Goal: Task Accomplishment & Management: Complete application form

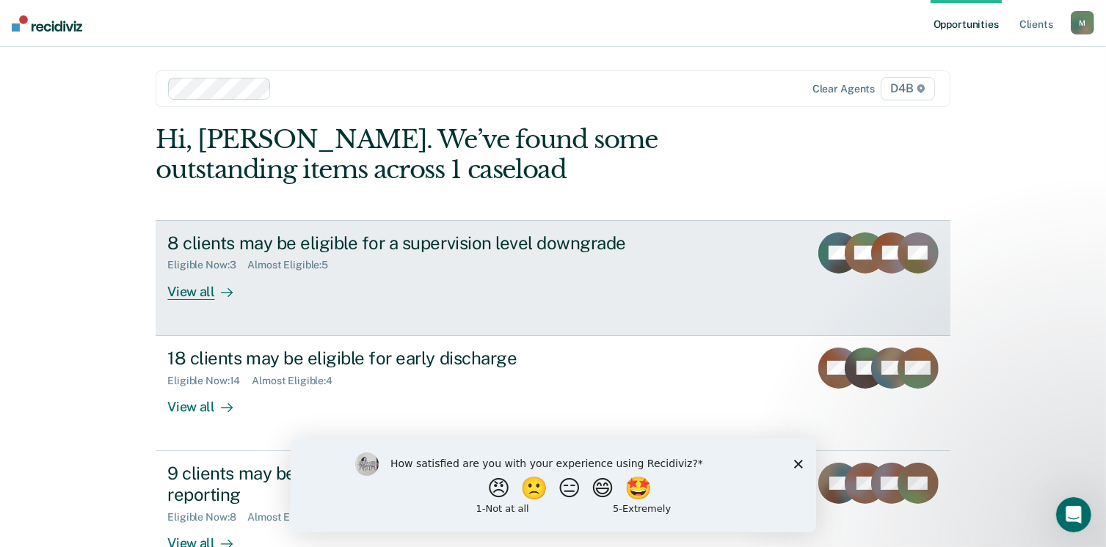
click at [190, 288] on div "View all" at bounding box center [208, 285] width 82 height 29
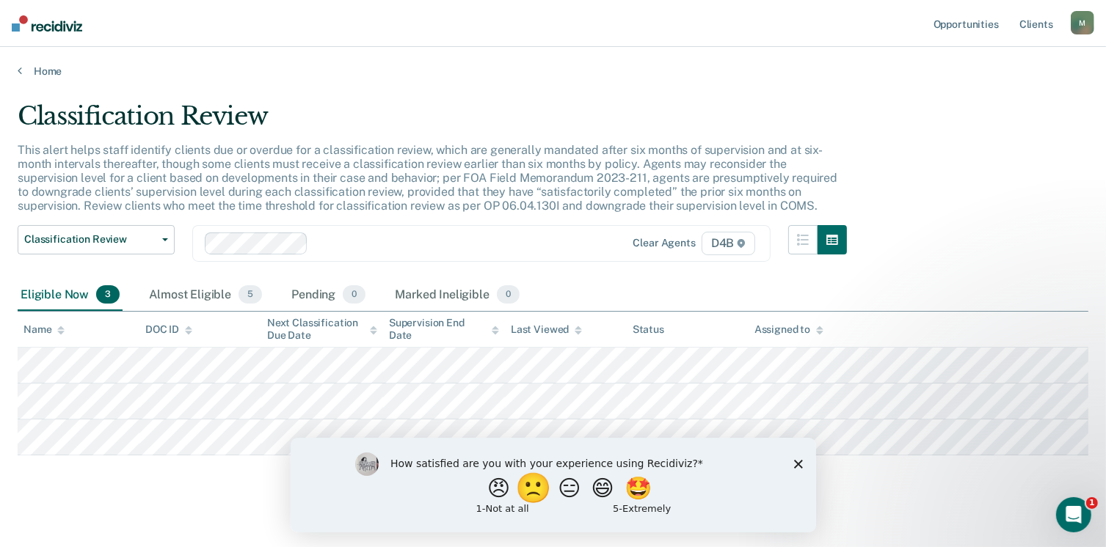
click at [526, 495] on button "🙁" at bounding box center [535, 487] width 40 height 29
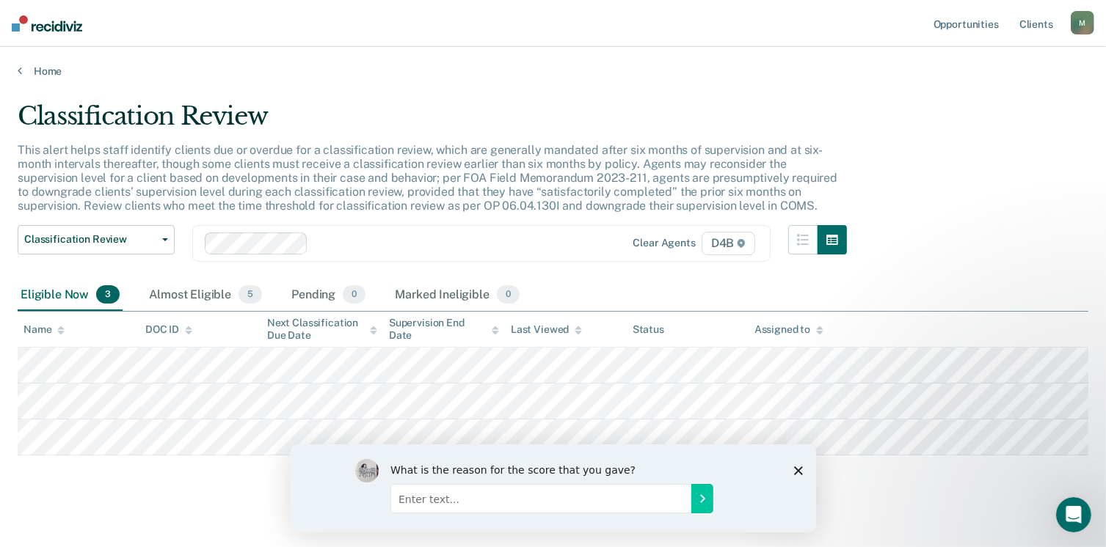
click at [674, 499] on input "Enter text..." at bounding box center [540, 497] width 301 height 29
type input "redundant to what we are already required to do in COMS"
click at [697, 497] on icon "Submit your response" at bounding box center [702, 498] width 12 height 12
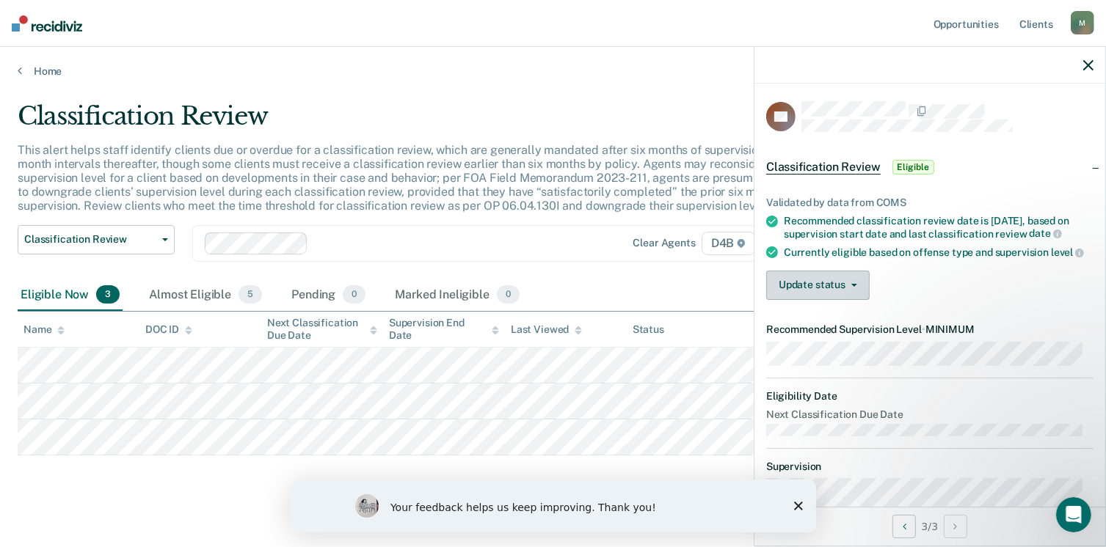
click at [858, 300] on button "Update status" at bounding box center [817, 285] width 103 height 29
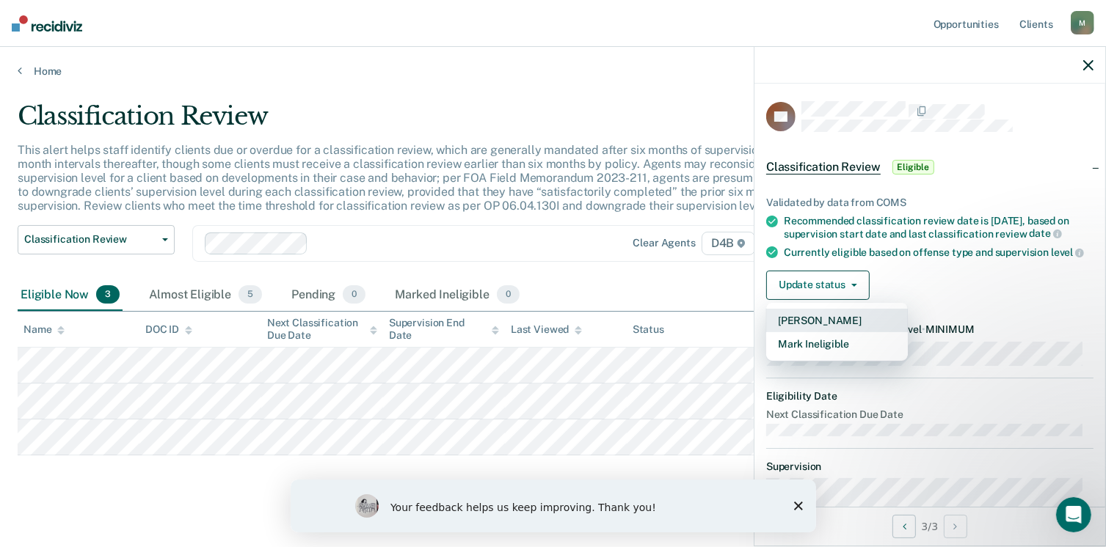
click at [879, 332] on button "[PERSON_NAME]" at bounding box center [837, 320] width 142 height 23
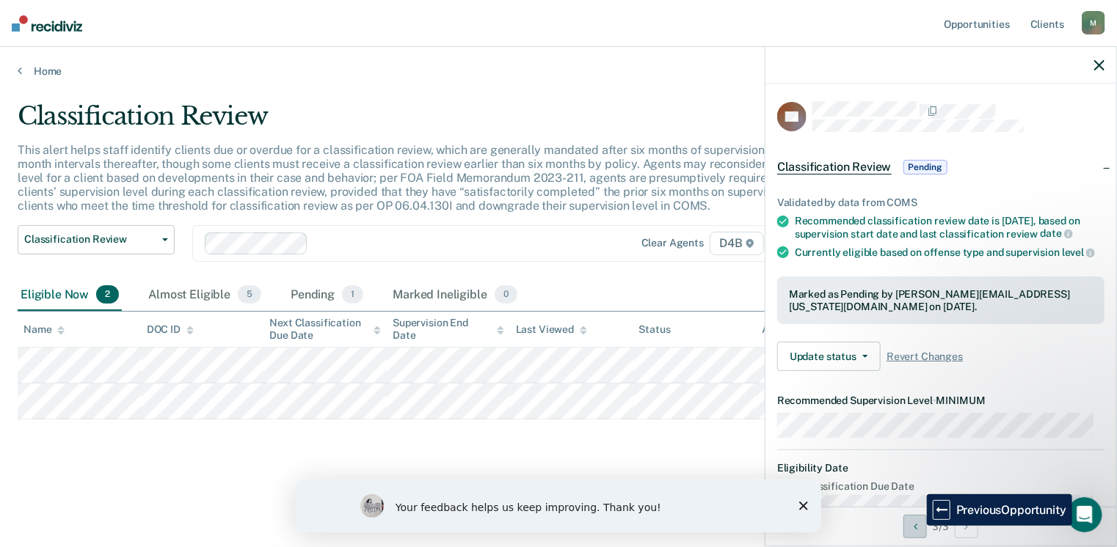
click at [916, 526] on button "Previous Opportunity" at bounding box center [914, 526] width 23 height 23
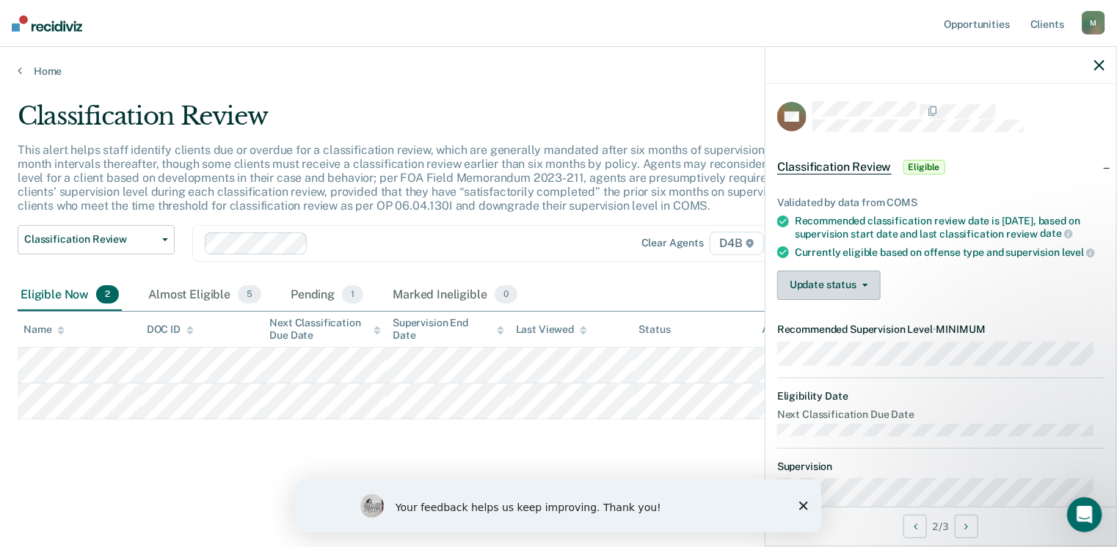
click at [869, 300] on button "Update status" at bounding box center [828, 285] width 103 height 29
click at [1001, 297] on div "Update status [PERSON_NAME] Mark Ineligible" at bounding box center [940, 285] width 327 height 29
click at [869, 300] on button "Update status" at bounding box center [828, 285] width 103 height 29
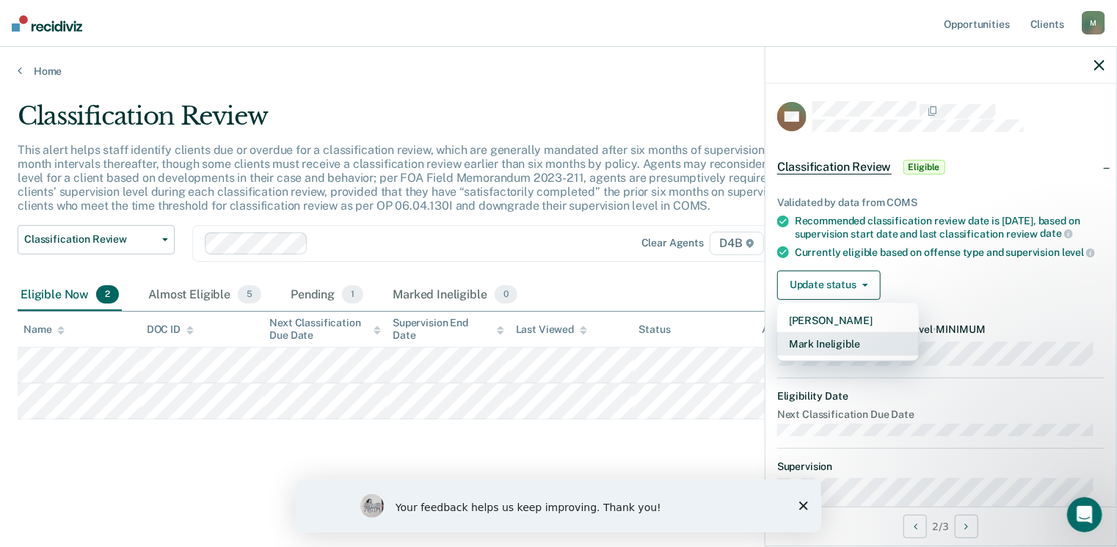
click at [847, 356] on button "Mark Ineligible" at bounding box center [848, 343] width 142 height 23
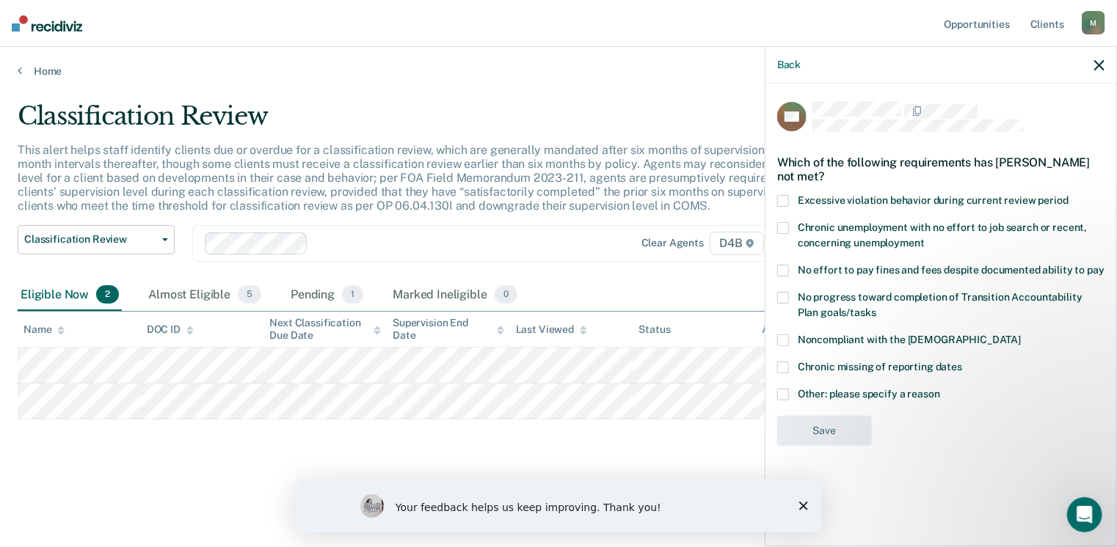
click at [784, 271] on span at bounding box center [783, 271] width 12 height 12
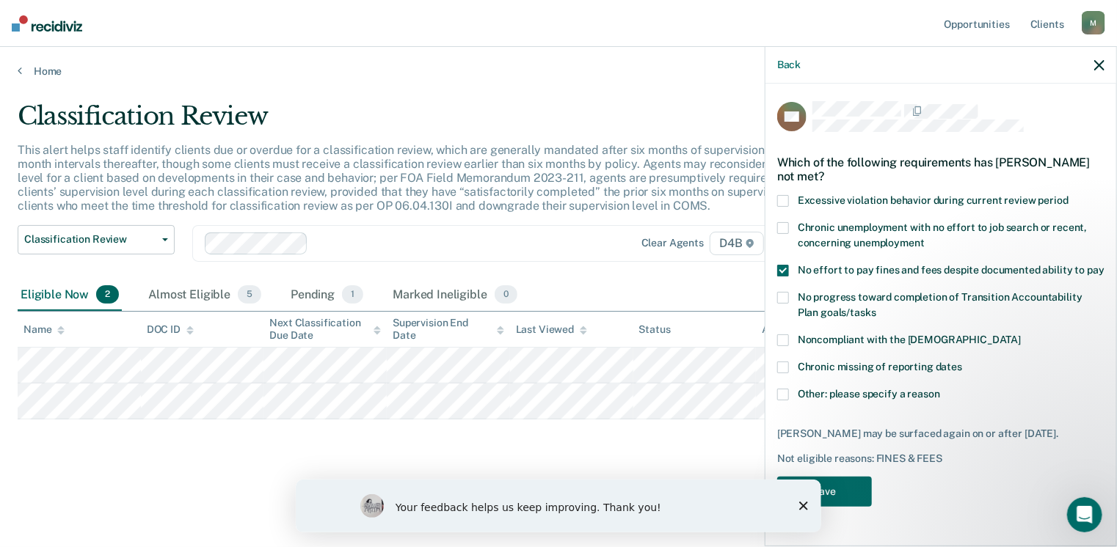
click at [784, 228] on span at bounding box center [783, 228] width 12 height 12
click at [851, 486] on button "Save" at bounding box center [824, 492] width 95 height 30
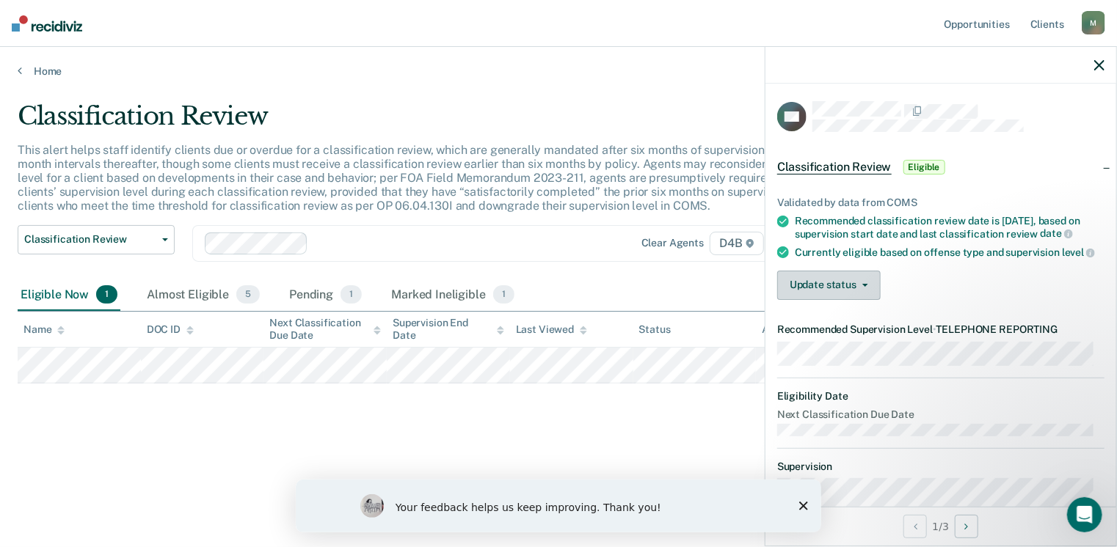
click at [860, 296] on button "Update status" at bounding box center [828, 285] width 103 height 29
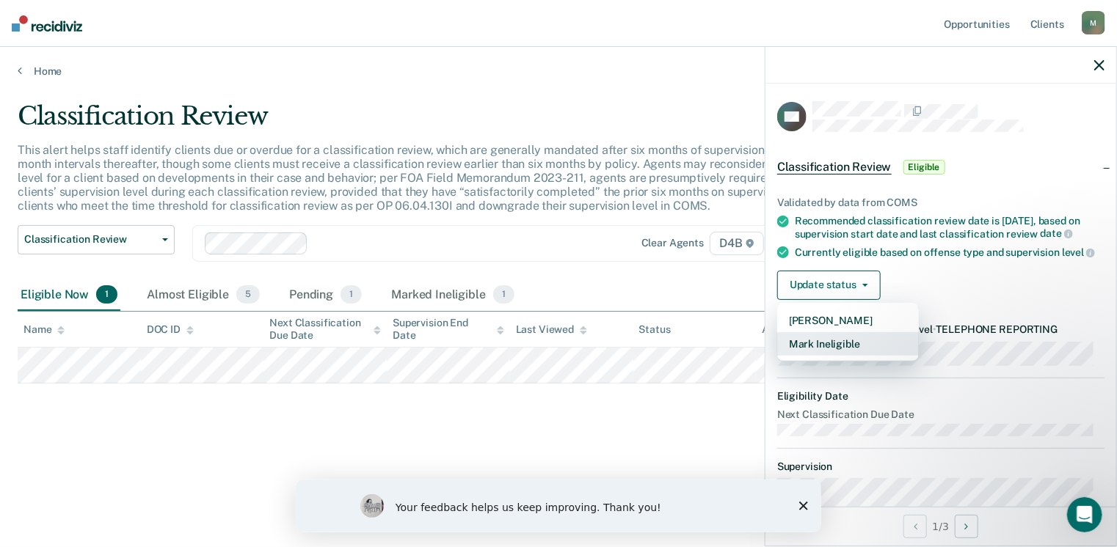
click at [866, 356] on button "Mark Ineligible" at bounding box center [848, 343] width 142 height 23
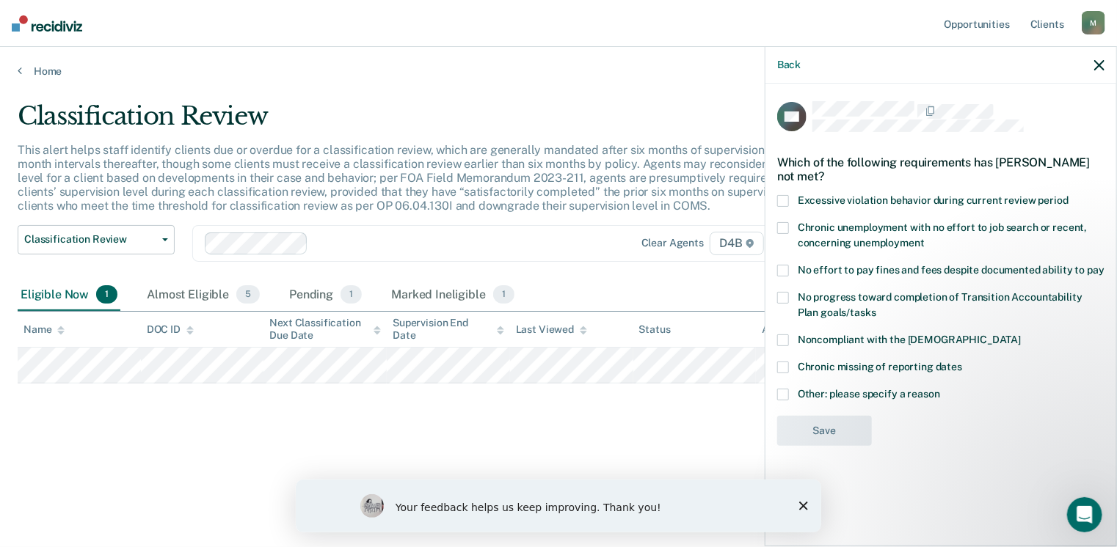
click at [782, 391] on span at bounding box center [783, 395] width 12 height 12
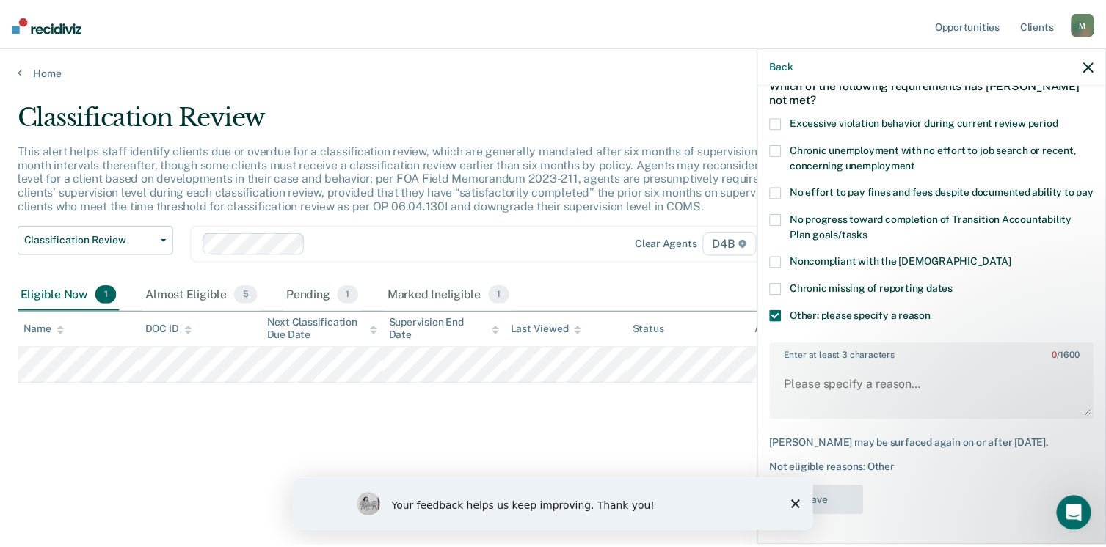
scroll to position [83, 0]
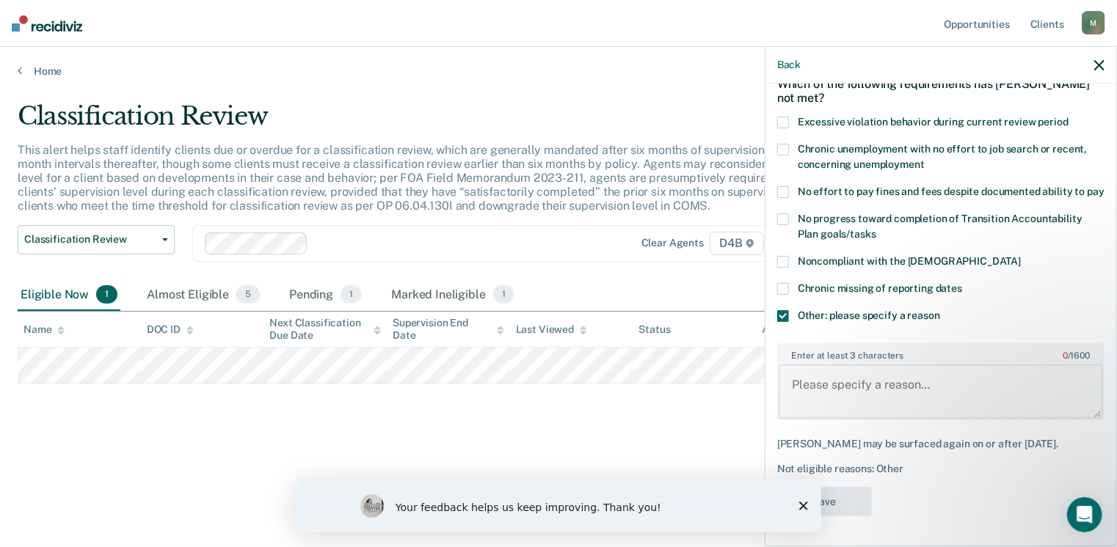
click at [894, 389] on textarea "Enter at least 3 characters 0 / 1600" at bounding box center [940, 392] width 324 height 54
type textarea "will stay at in-person for [MEDICAL_DATA]"
click at [853, 517] on button "Save" at bounding box center [824, 502] width 95 height 30
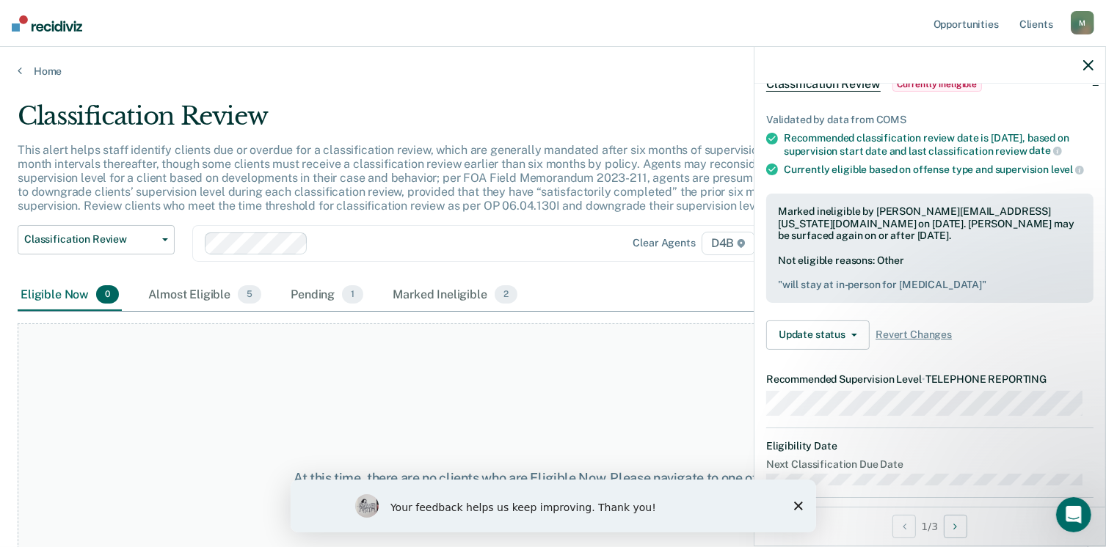
click at [1087, 63] on icon "button" at bounding box center [1088, 65] width 10 height 10
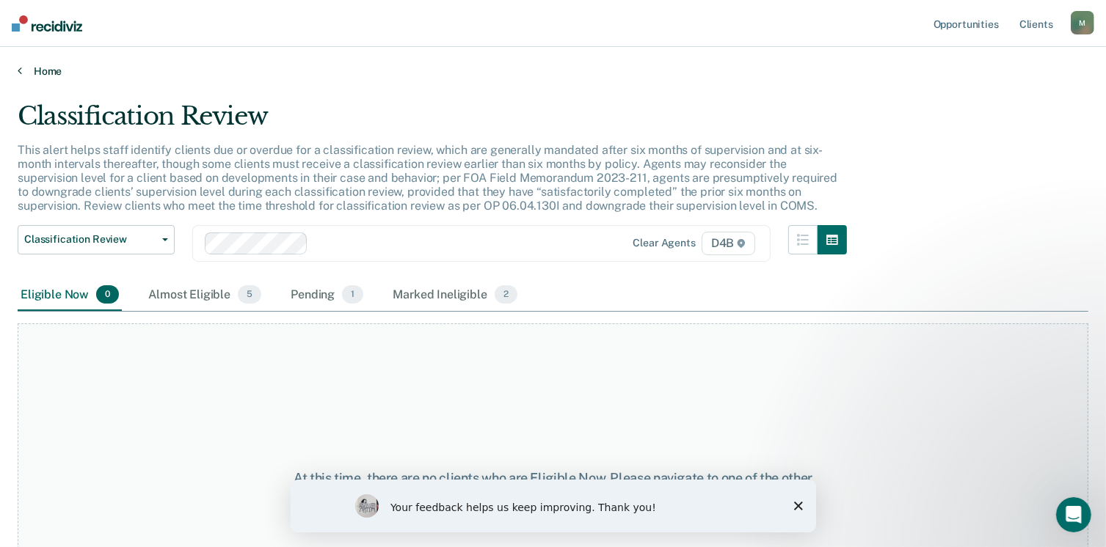
click at [49, 67] on link "Home" at bounding box center [553, 71] width 1070 height 13
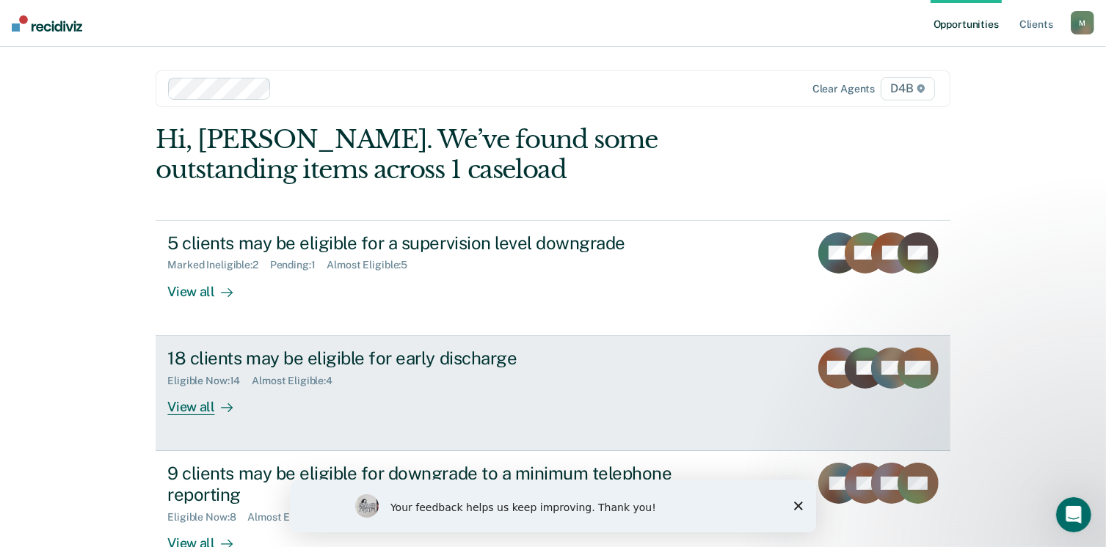
click at [445, 352] on div "18 clients may be eligible for early discharge" at bounding box center [424, 358] width 515 height 21
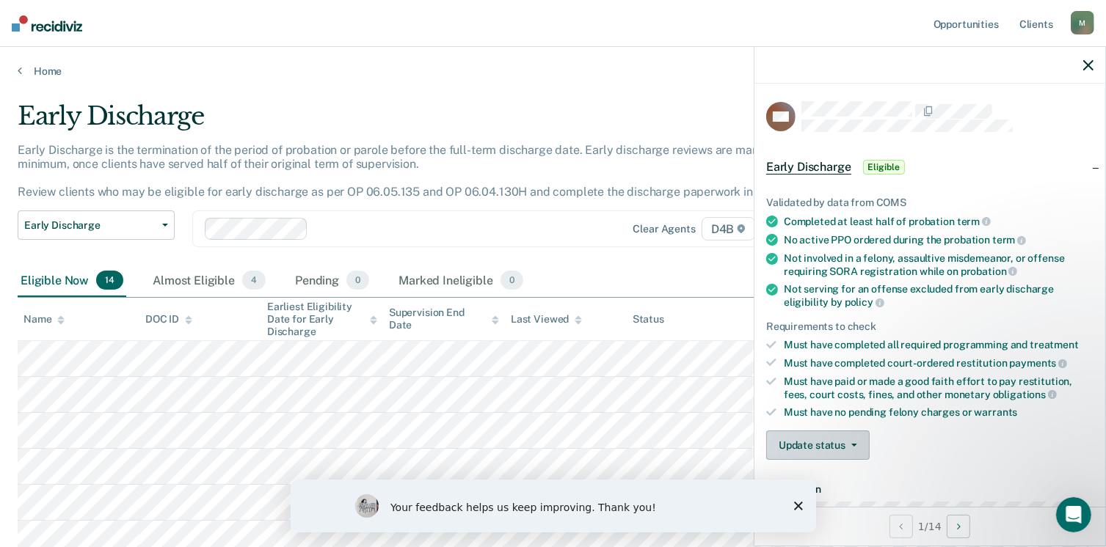
click at [855, 438] on button "Update status" at bounding box center [817, 445] width 103 height 29
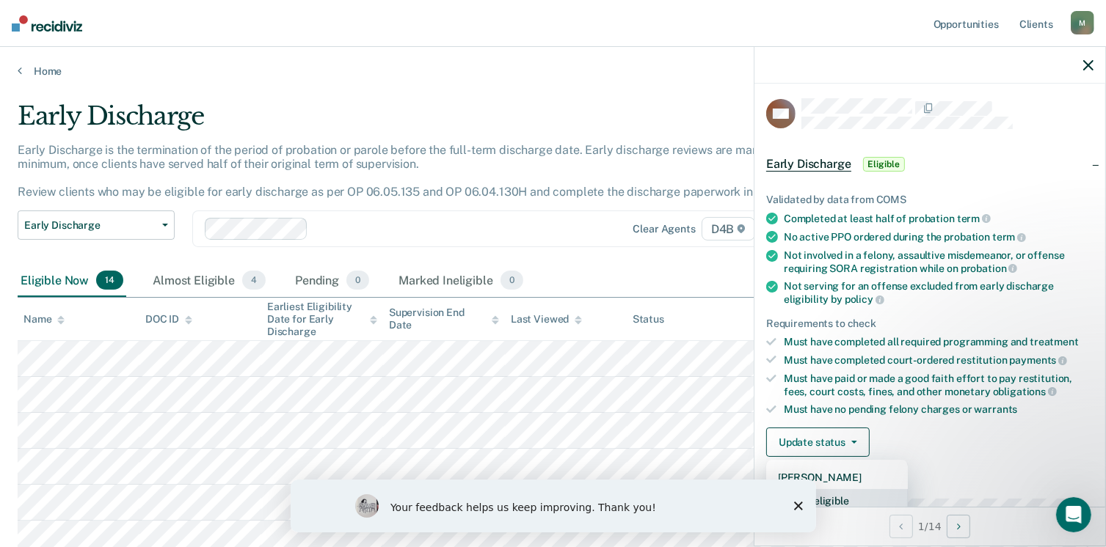
click at [860, 497] on button "Mark Ineligible" at bounding box center [837, 500] width 142 height 23
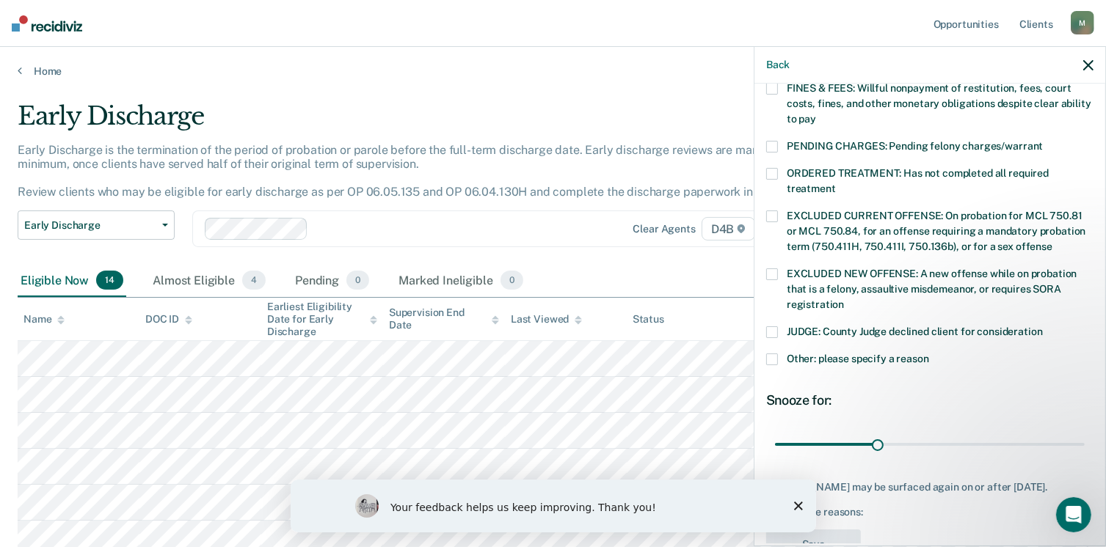
scroll to position [475, 0]
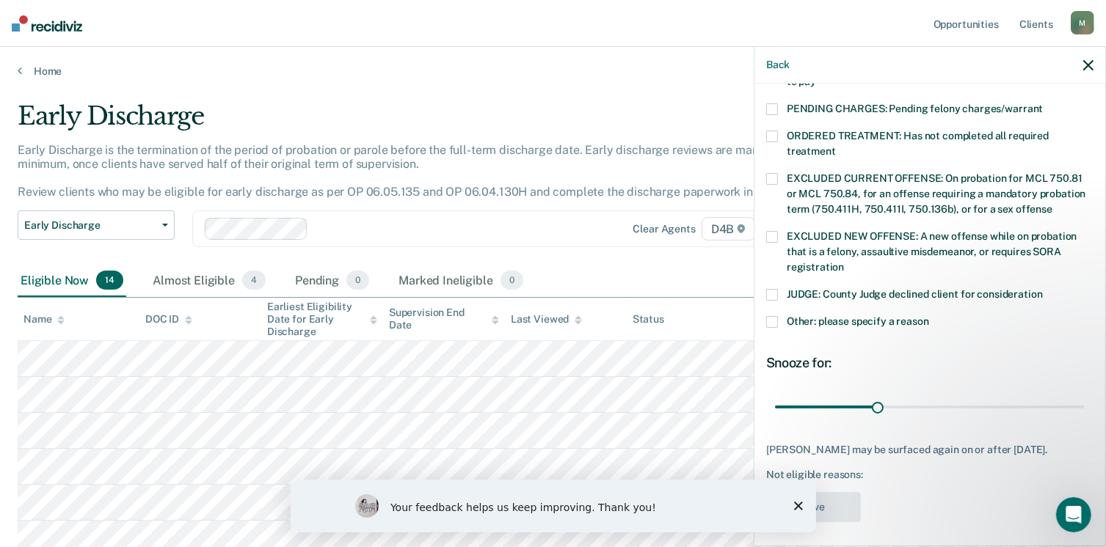
click at [773, 316] on span at bounding box center [772, 322] width 12 height 12
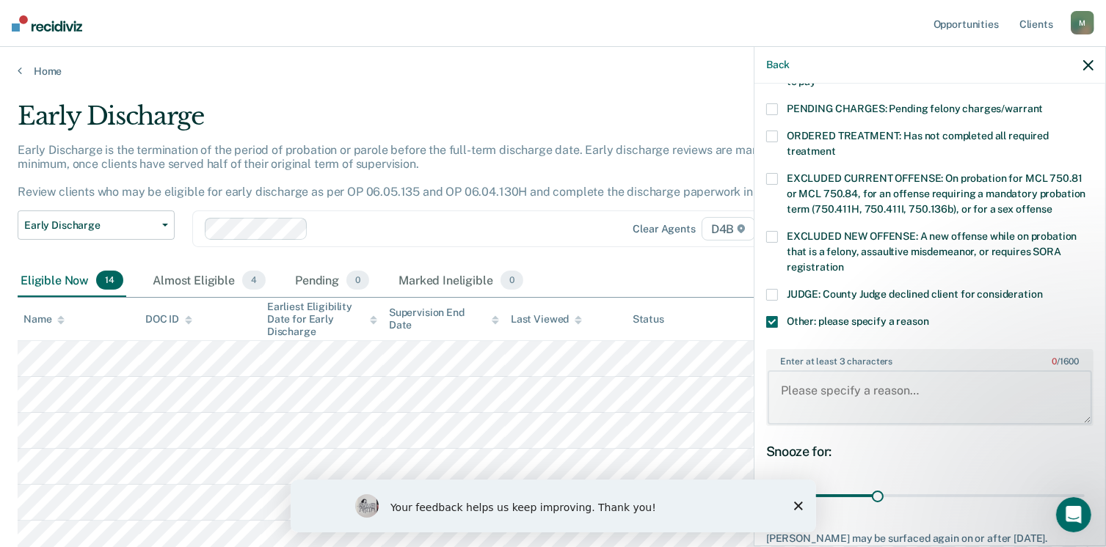
click at [800, 371] on textarea "Enter at least 3 characters 0 / 1600" at bounding box center [929, 398] width 324 height 54
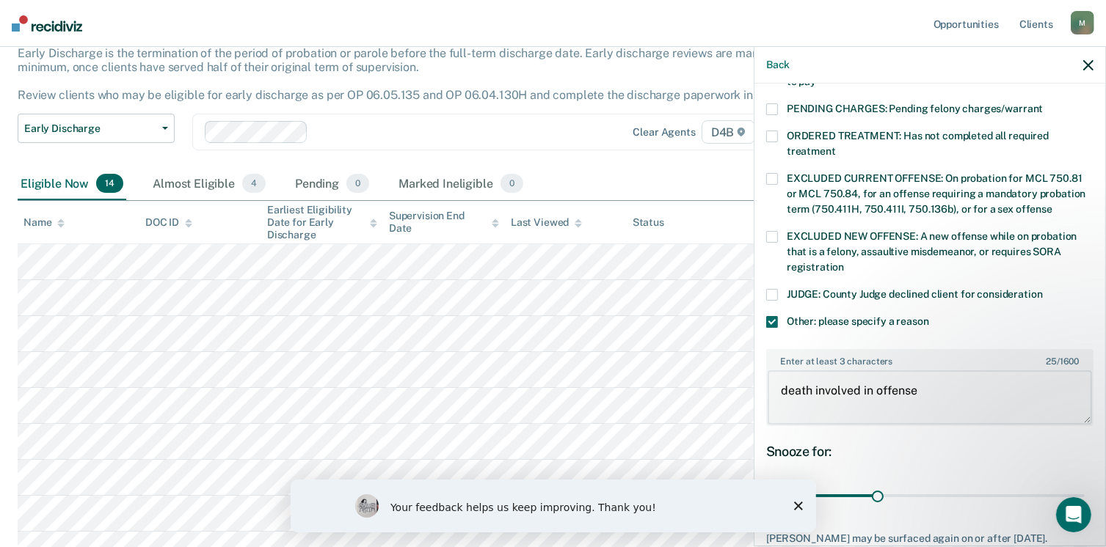
scroll to position [100, 0]
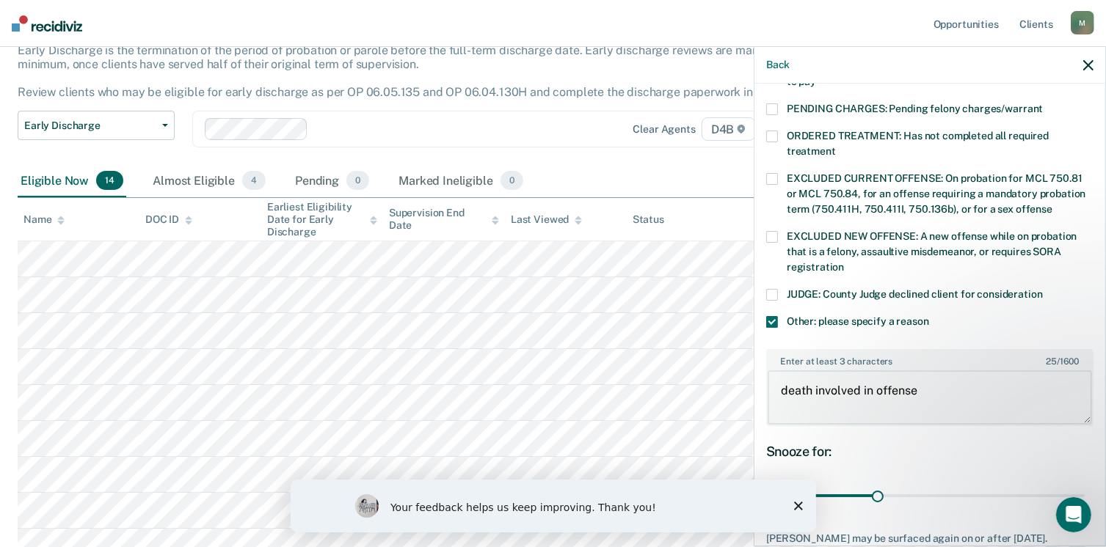
type textarea "death involved in offense"
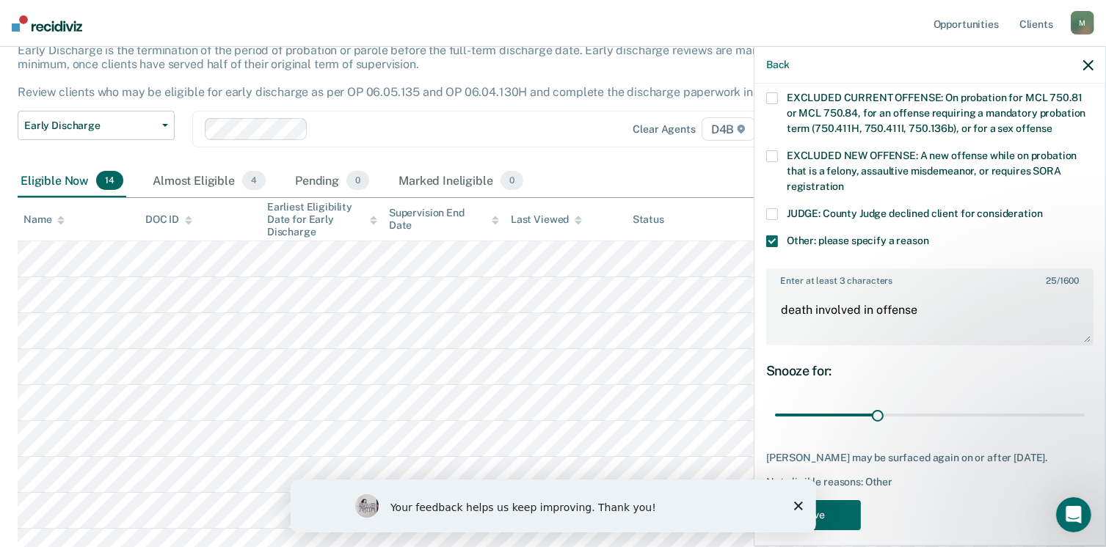
scroll to position [562, 0]
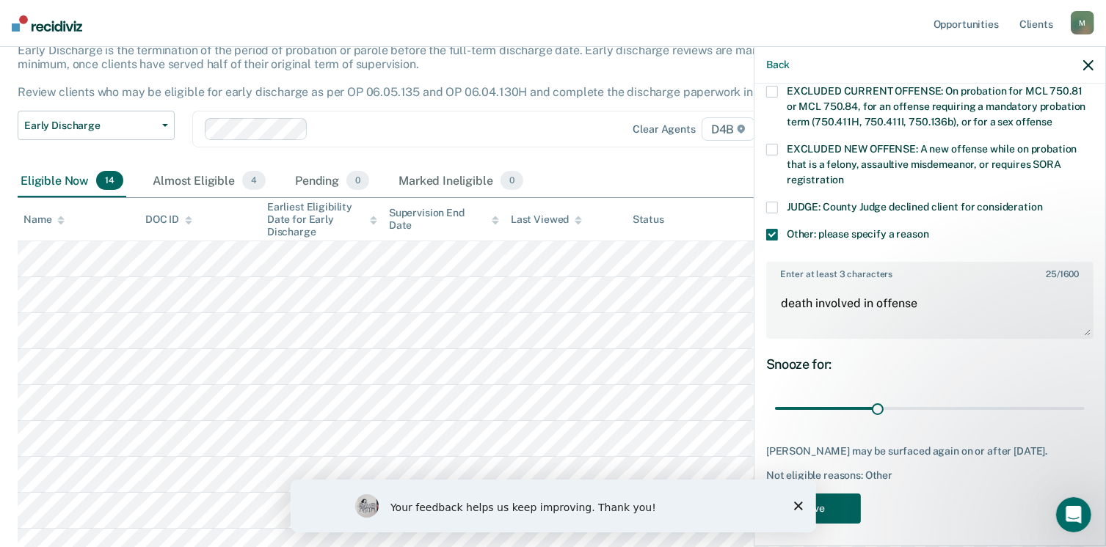
click at [854, 503] on button "Save" at bounding box center [813, 509] width 95 height 30
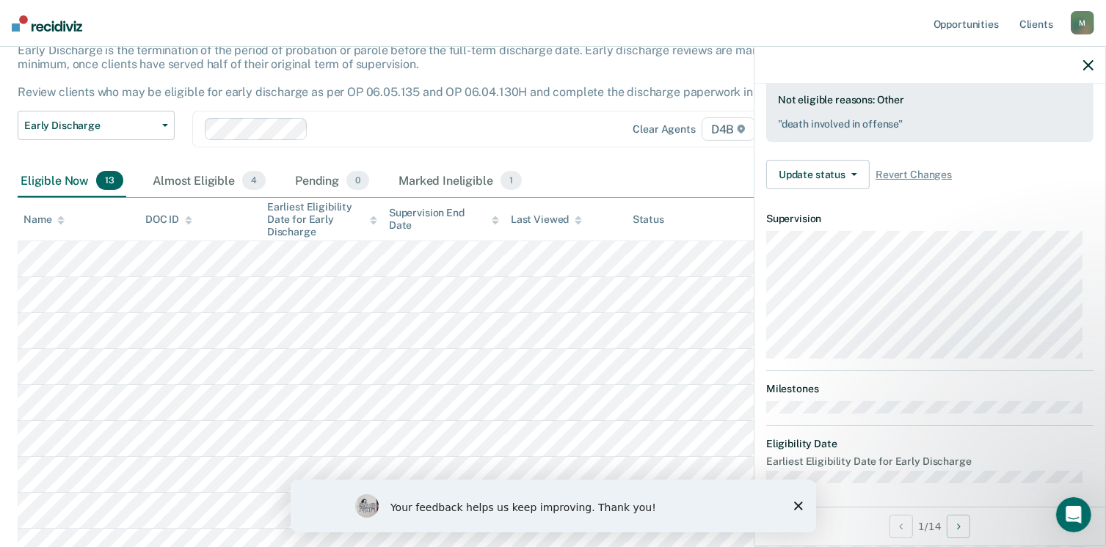
scroll to position [271, 0]
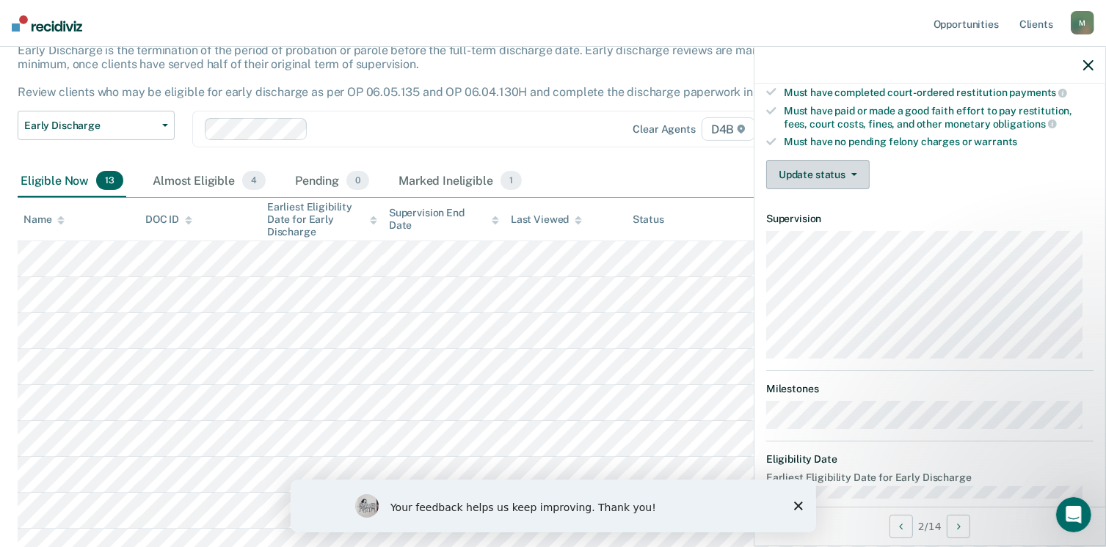
click at [855, 162] on button "Update status" at bounding box center [817, 174] width 103 height 29
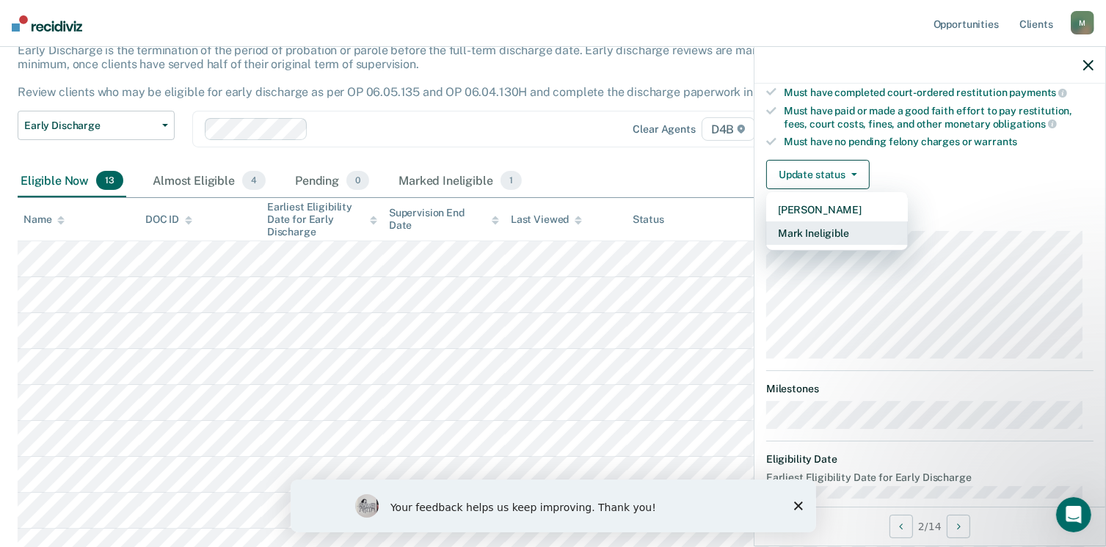
click at [855, 226] on button "Mark Ineligible" at bounding box center [837, 233] width 142 height 23
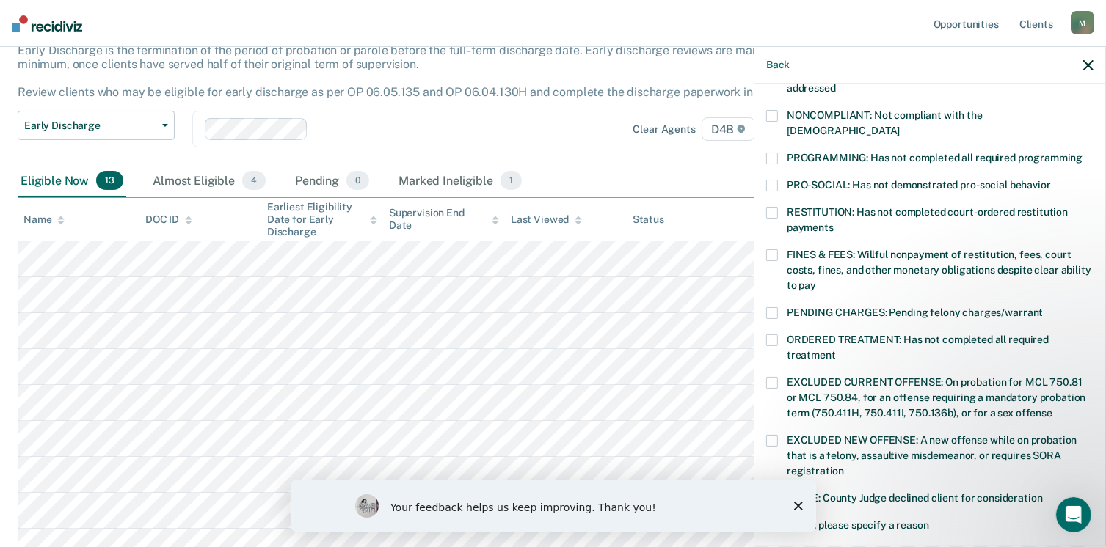
click at [772, 249] on span at bounding box center [772, 255] width 12 height 12
click at [797, 507] on icon "Close survey" at bounding box center [797, 505] width 9 height 9
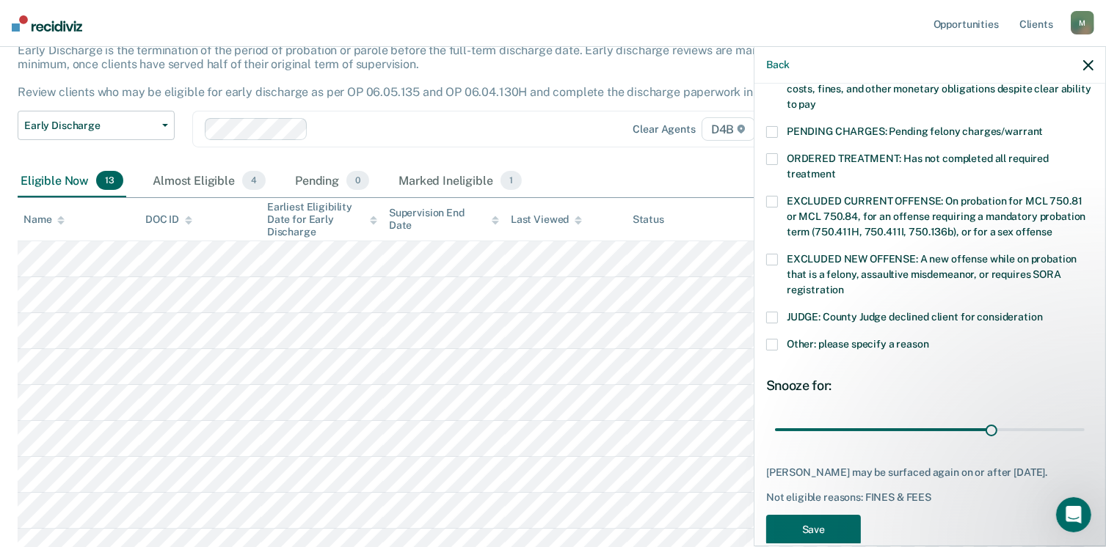
scroll to position [462, 0]
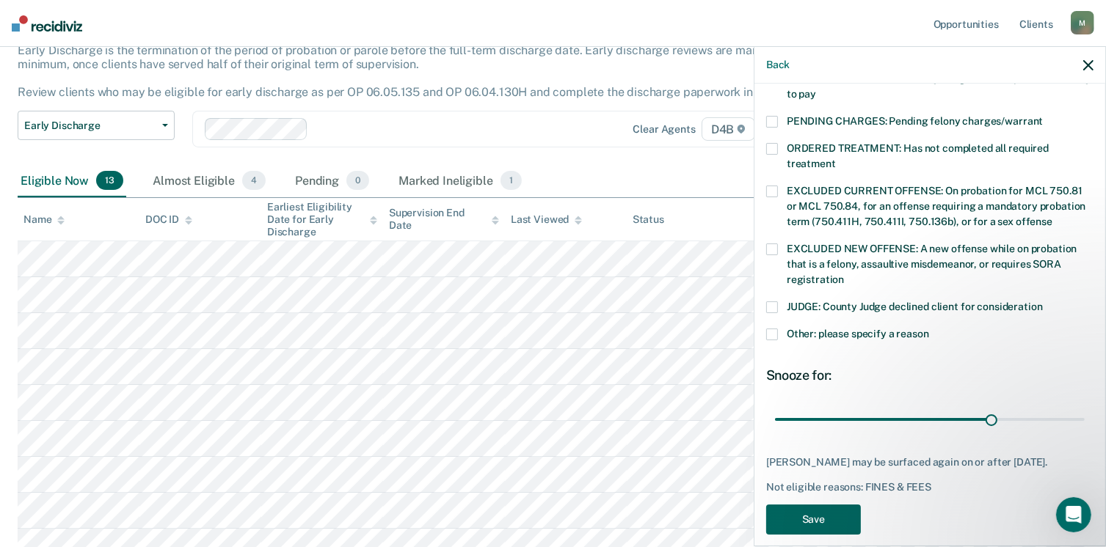
click at [833, 505] on button "Save" at bounding box center [813, 520] width 95 height 30
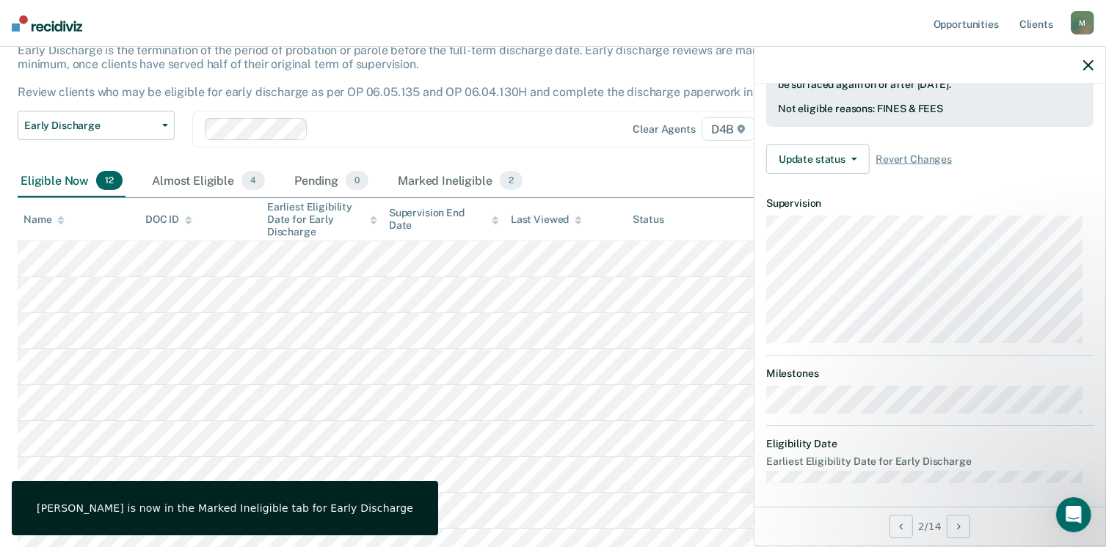
scroll to position [286, 0]
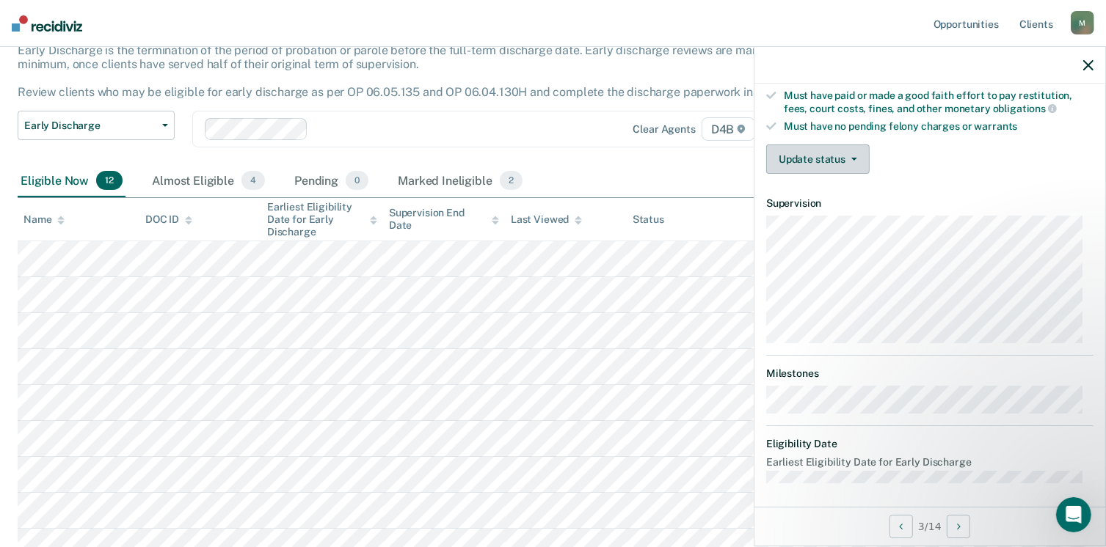
click at [857, 145] on button "Update status" at bounding box center [817, 159] width 103 height 29
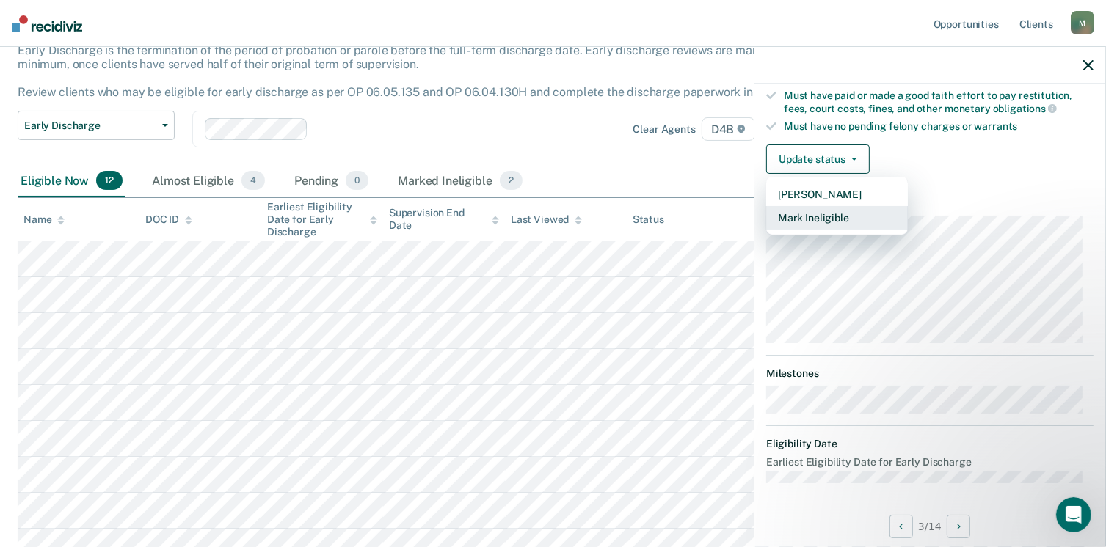
click at [858, 211] on button "Mark Ineligible" at bounding box center [837, 217] width 142 height 23
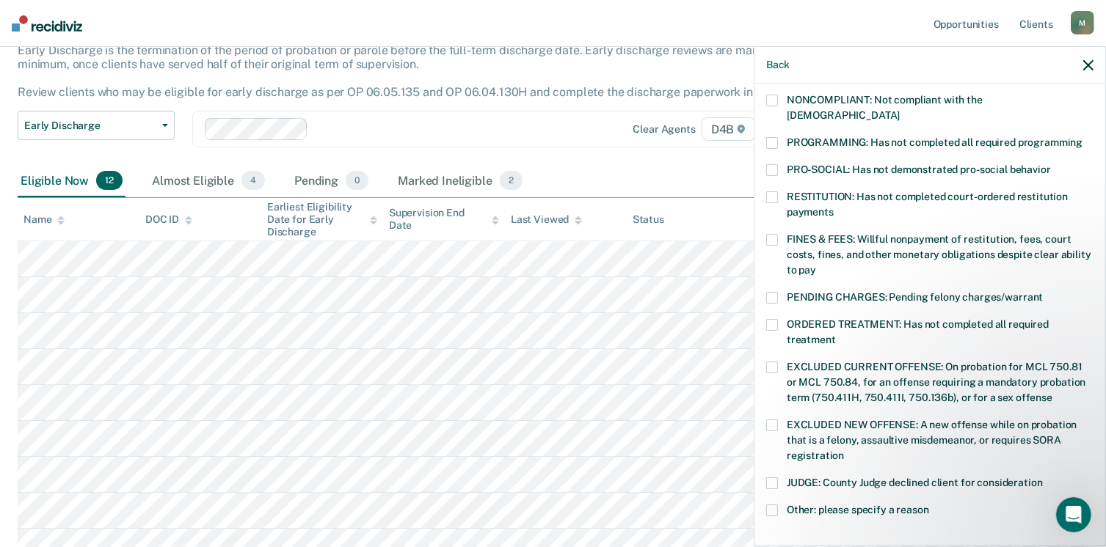
click at [772, 137] on span at bounding box center [772, 143] width 12 height 12
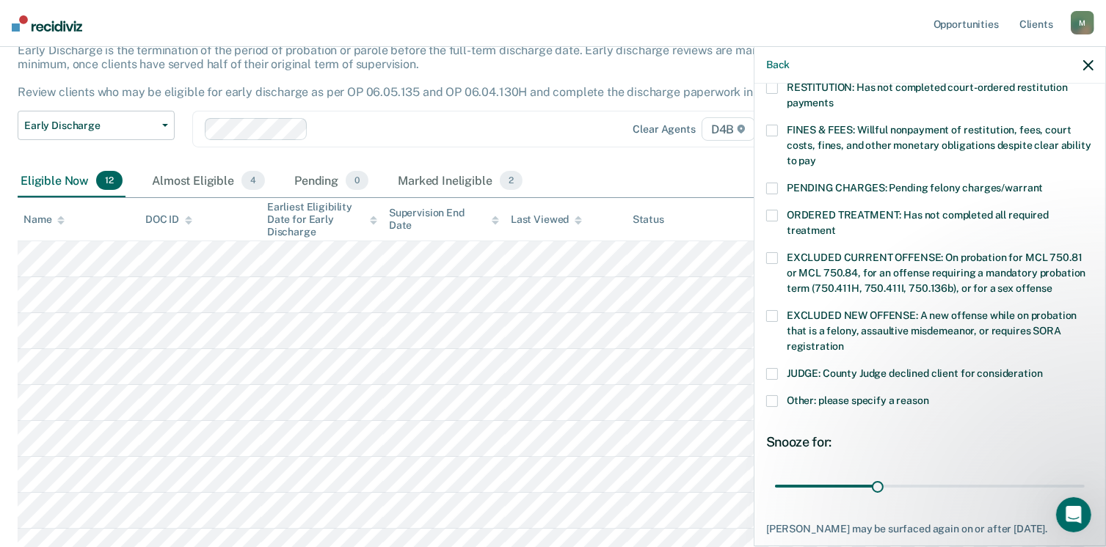
scroll to position [475, 0]
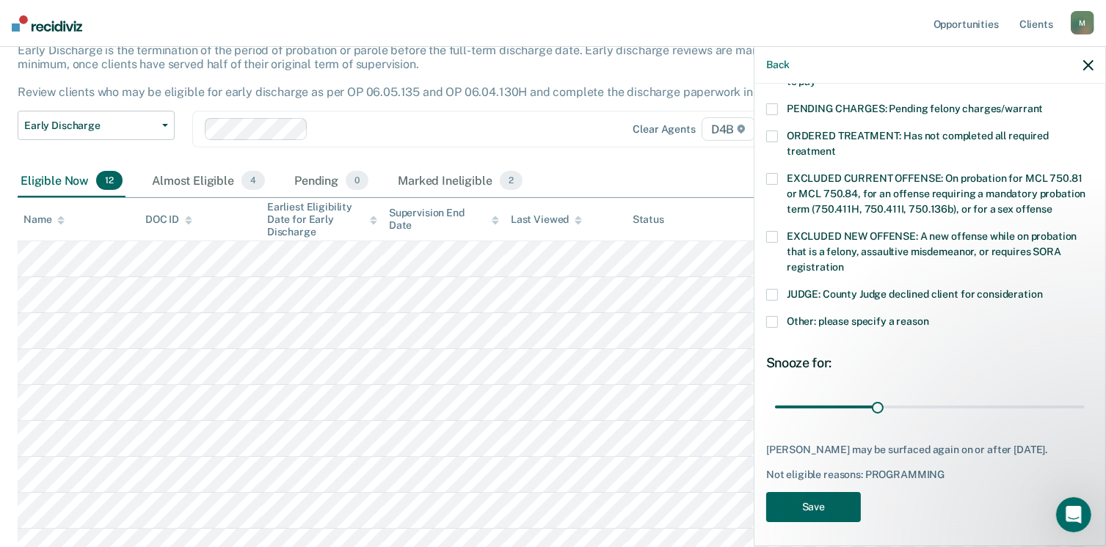
click at [807, 501] on button "Save" at bounding box center [813, 507] width 95 height 30
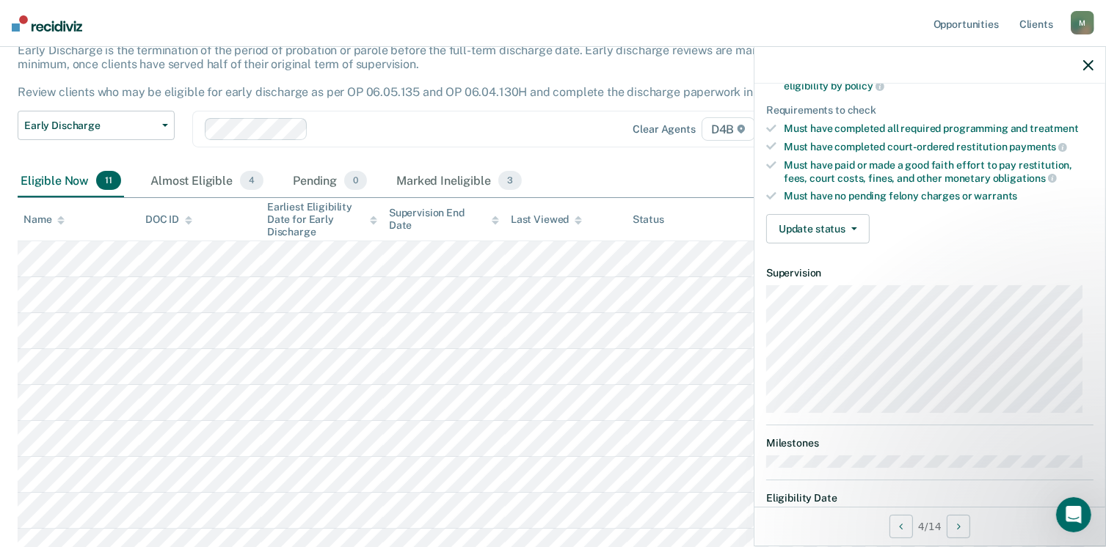
scroll to position [212, 0]
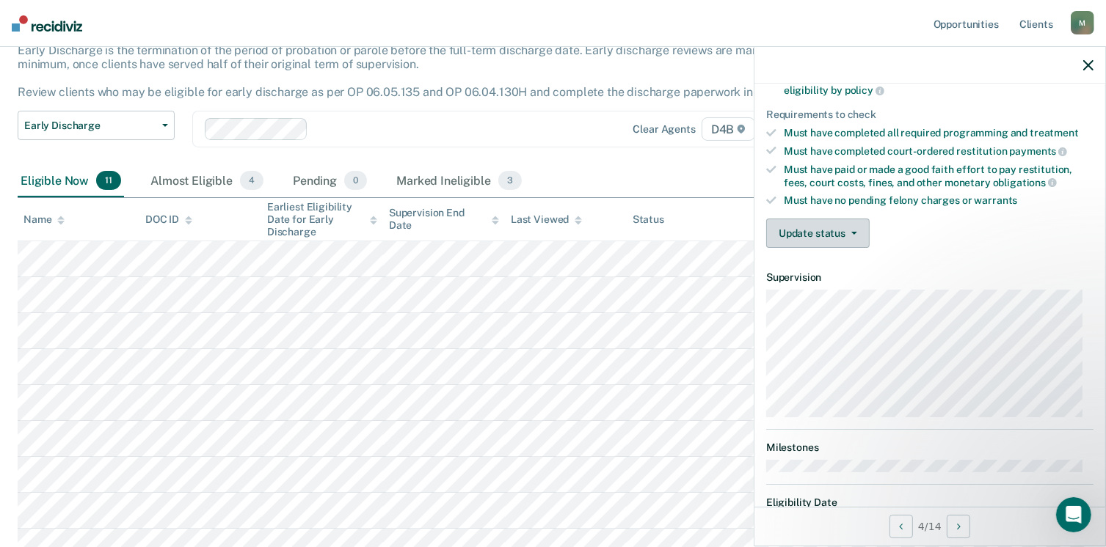
click at [853, 232] on icon "button" at bounding box center [854, 233] width 6 height 3
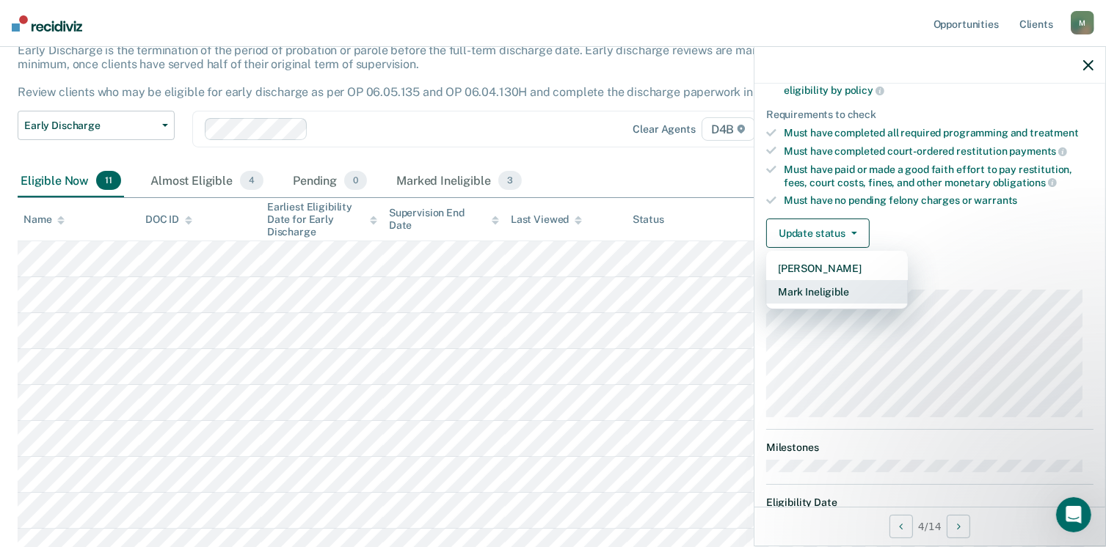
click at [852, 285] on button "Mark Ineligible" at bounding box center [837, 291] width 142 height 23
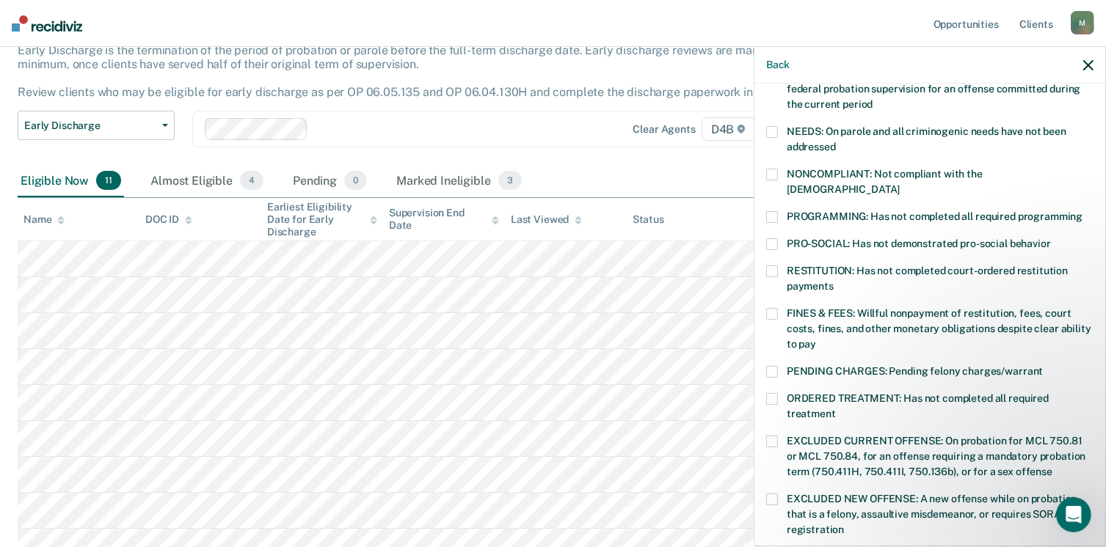
click at [773, 266] on span at bounding box center [772, 272] width 12 height 12
click at [773, 308] on span at bounding box center [772, 314] width 12 height 12
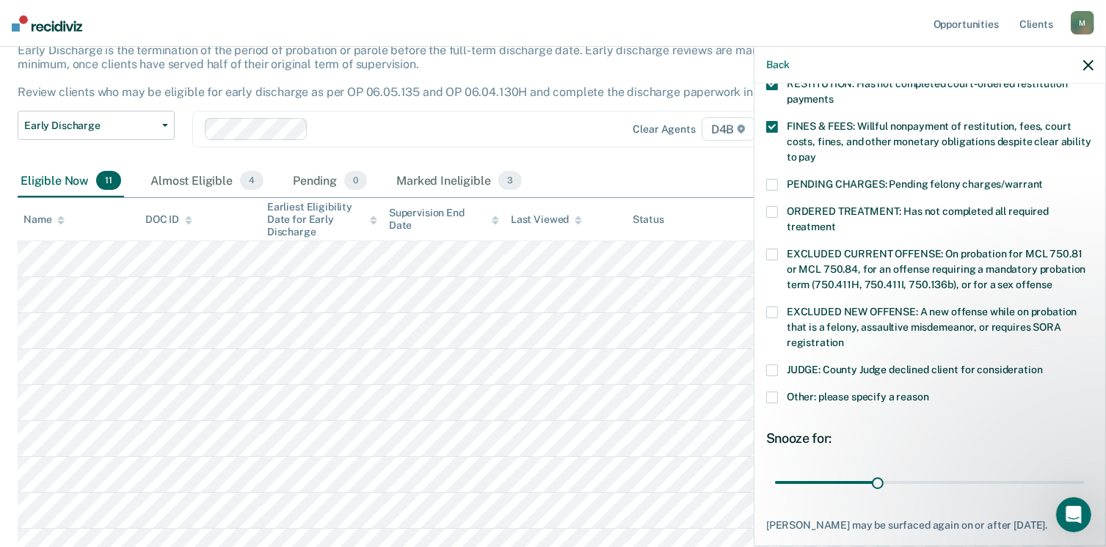
scroll to position [475, 0]
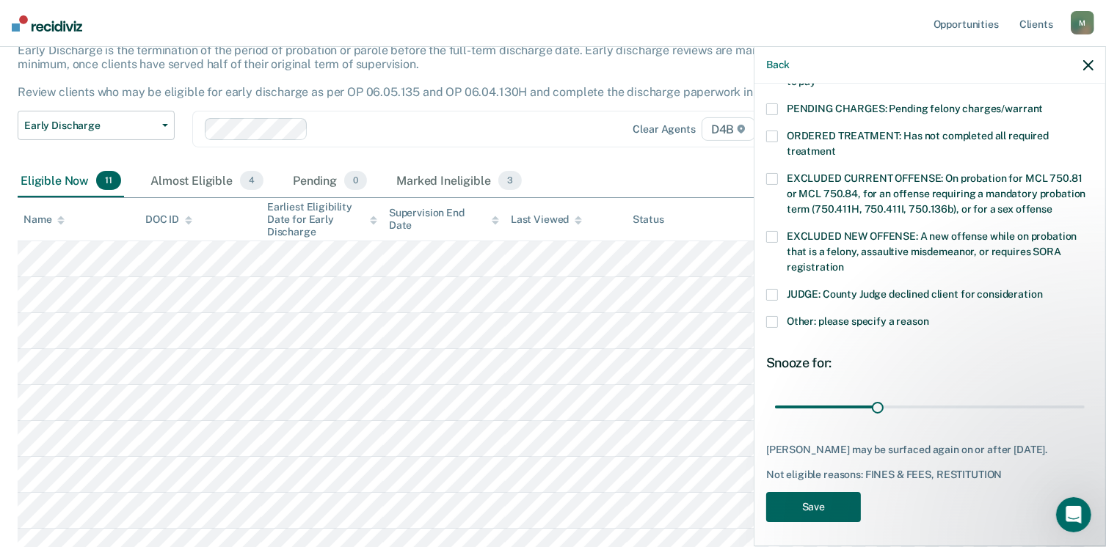
click at [836, 496] on button "Save" at bounding box center [813, 507] width 95 height 30
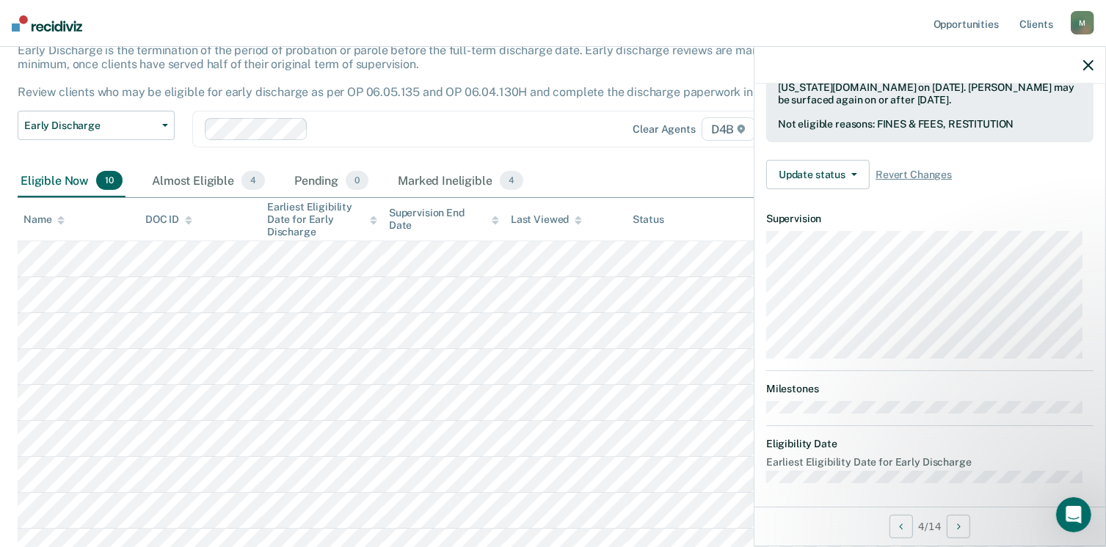
scroll to position [271, 0]
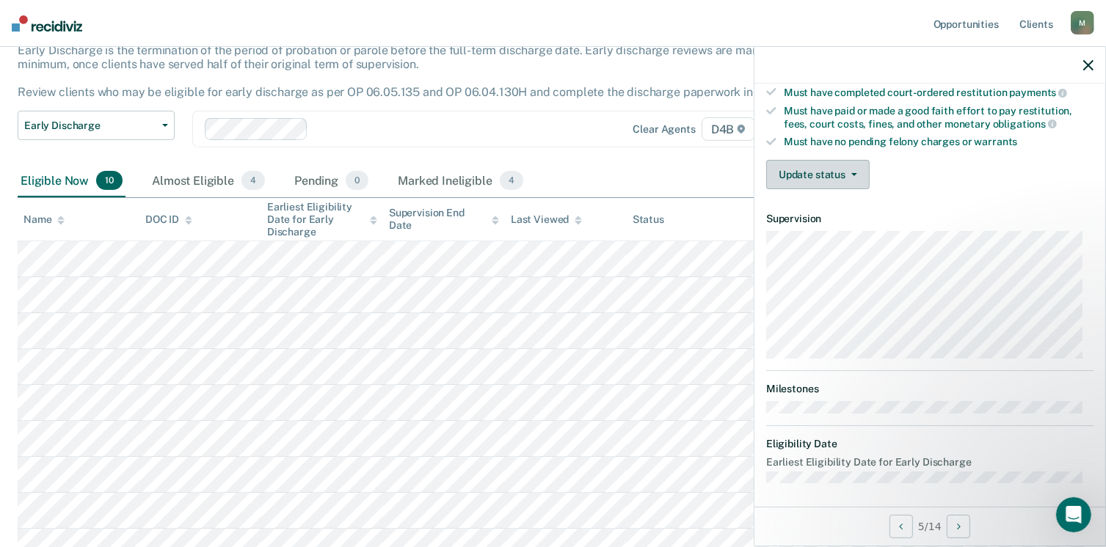
click at [852, 165] on button "Update status" at bounding box center [817, 174] width 103 height 29
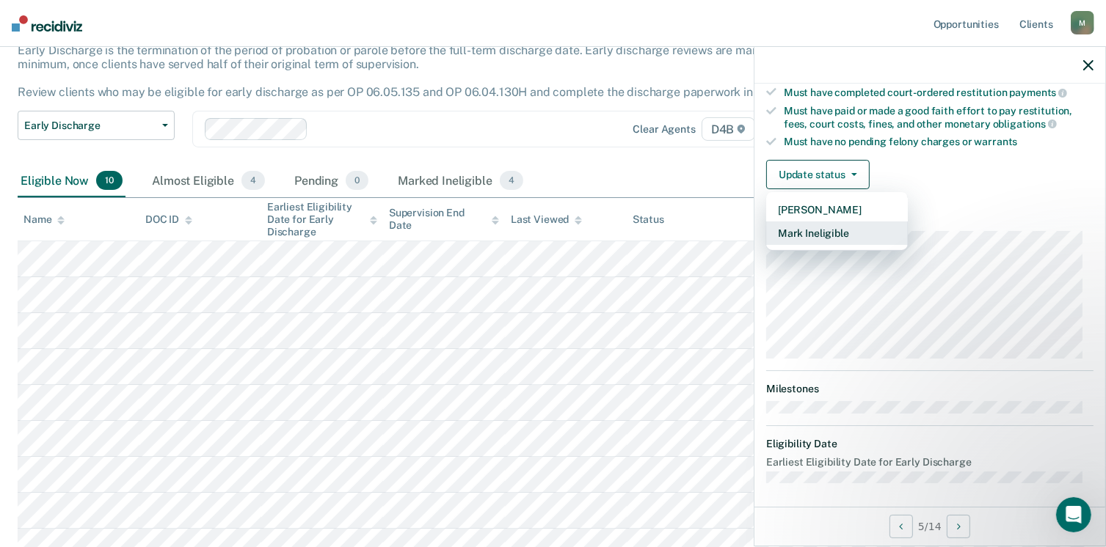
click at [860, 229] on button "Mark Ineligible" at bounding box center [837, 233] width 142 height 23
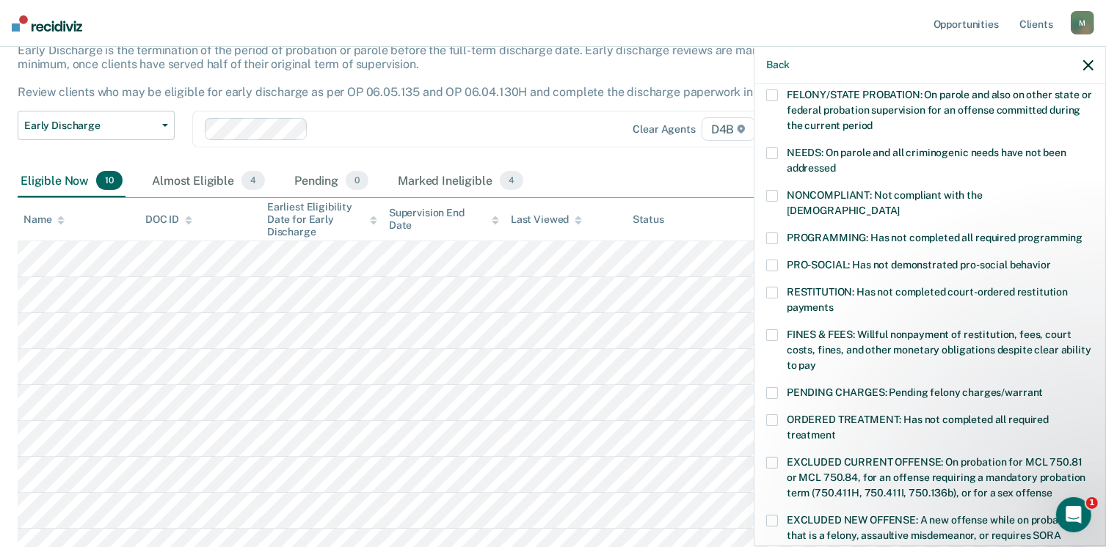
scroll to position [192, 0]
click at [774, 231] on span at bounding box center [772, 237] width 12 height 12
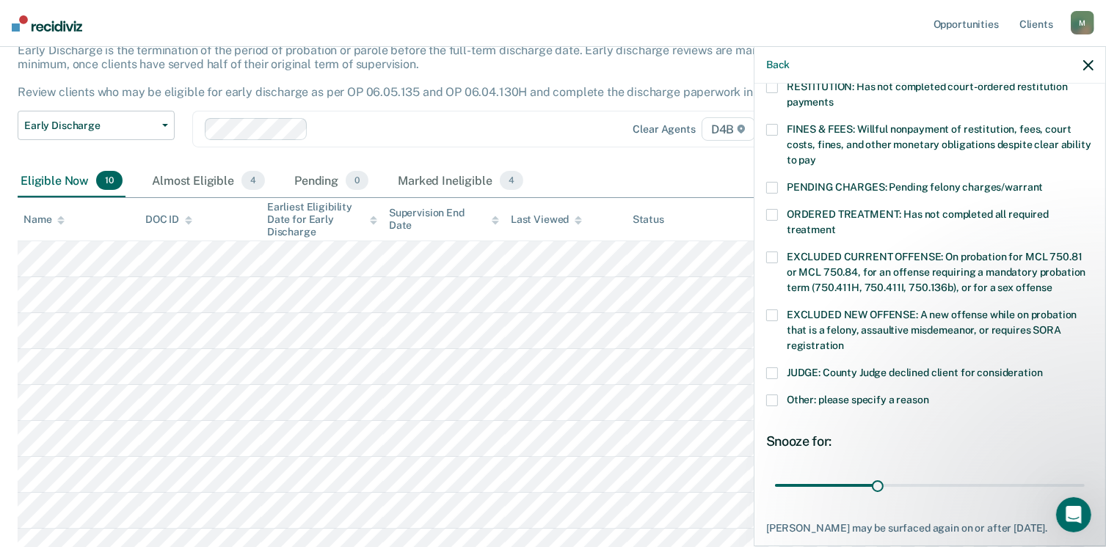
scroll to position [475, 0]
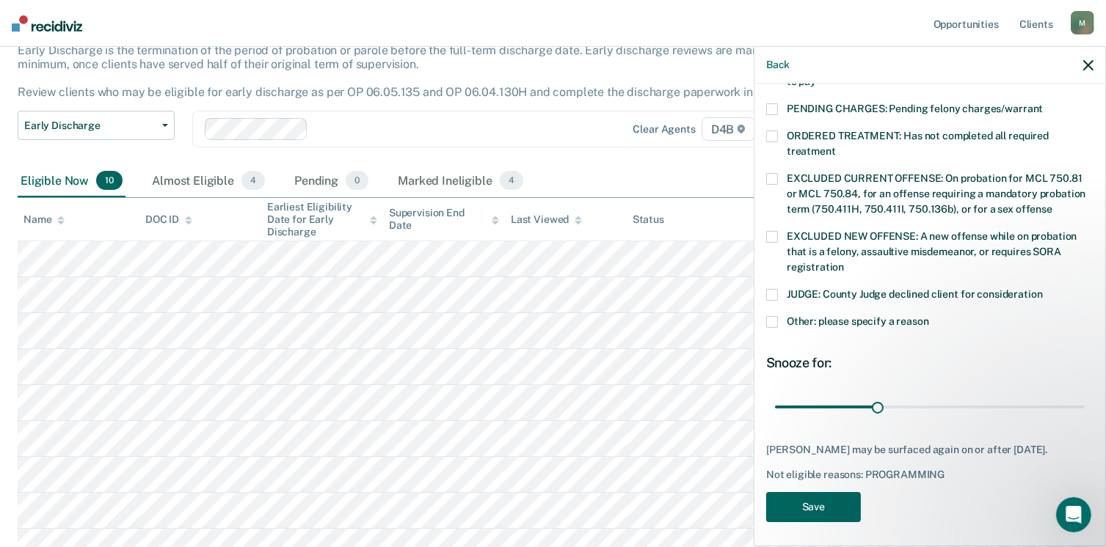
click at [828, 503] on button "Save" at bounding box center [813, 507] width 95 height 30
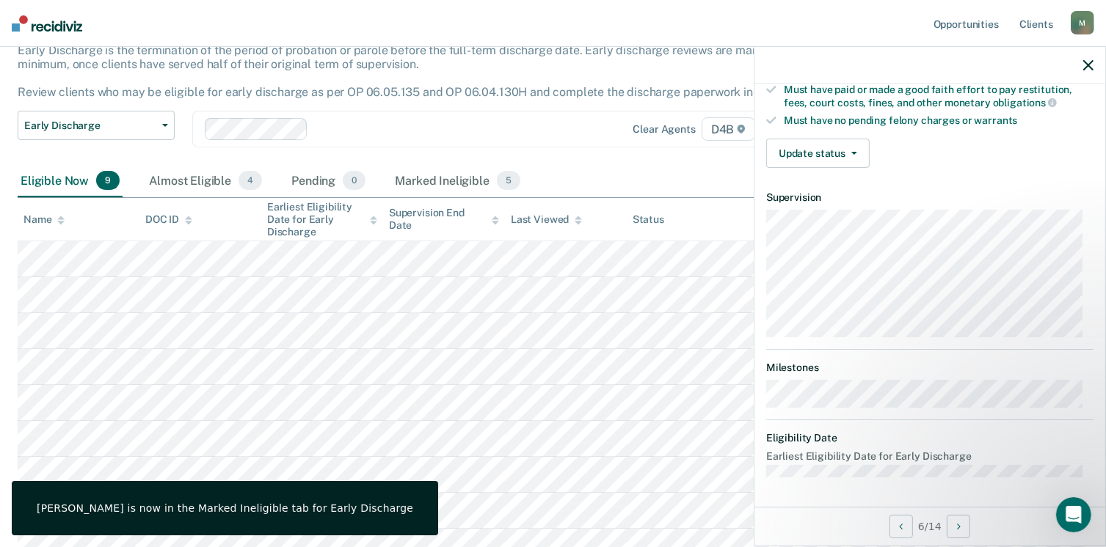
scroll to position [271, 0]
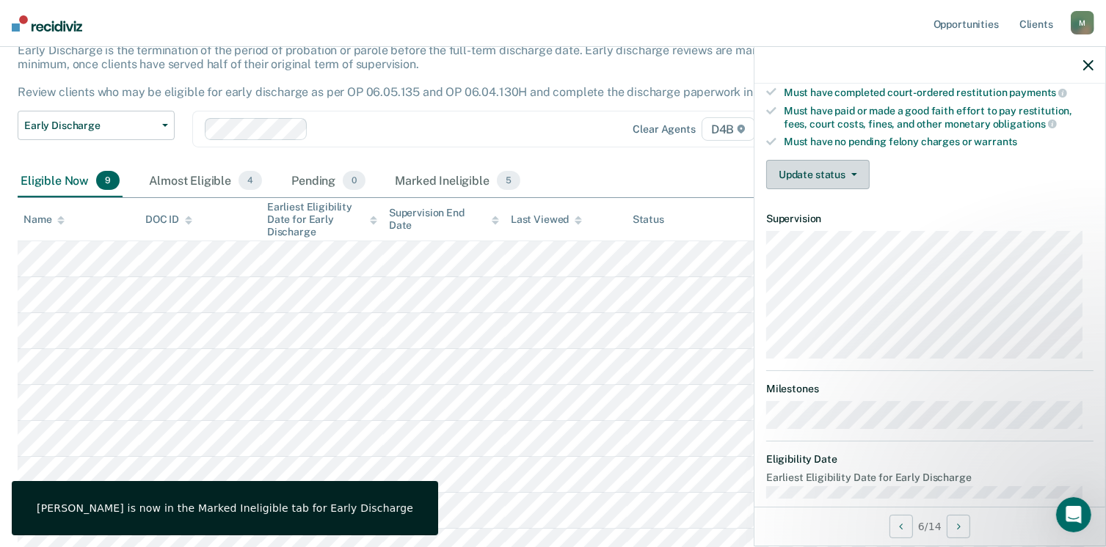
click at [853, 172] on button "Update status" at bounding box center [817, 174] width 103 height 29
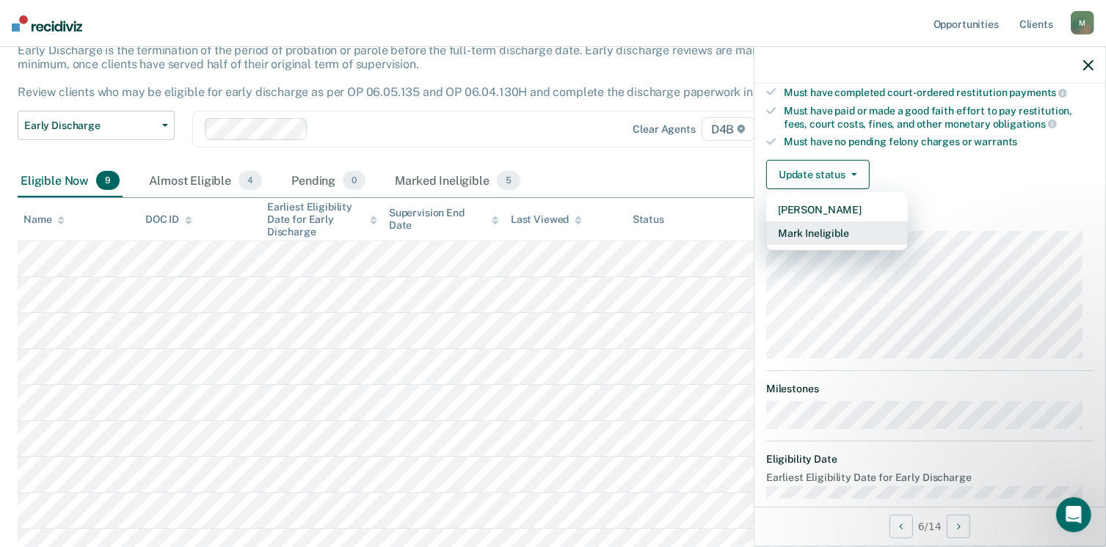
click at [864, 227] on button "Mark Ineligible" at bounding box center [837, 233] width 142 height 23
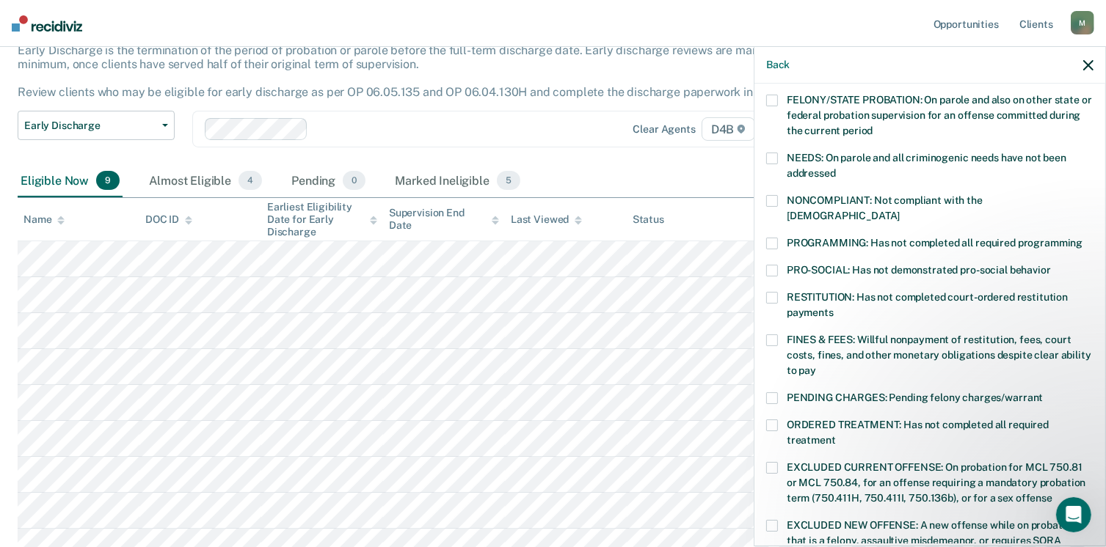
scroll to position [183, 0]
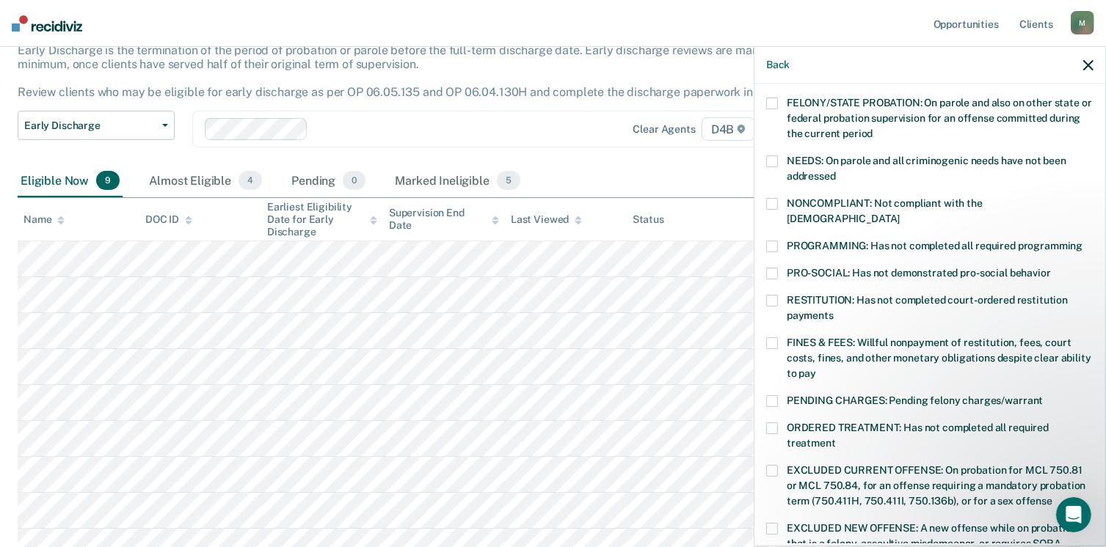
click at [773, 423] on span at bounding box center [772, 429] width 12 height 12
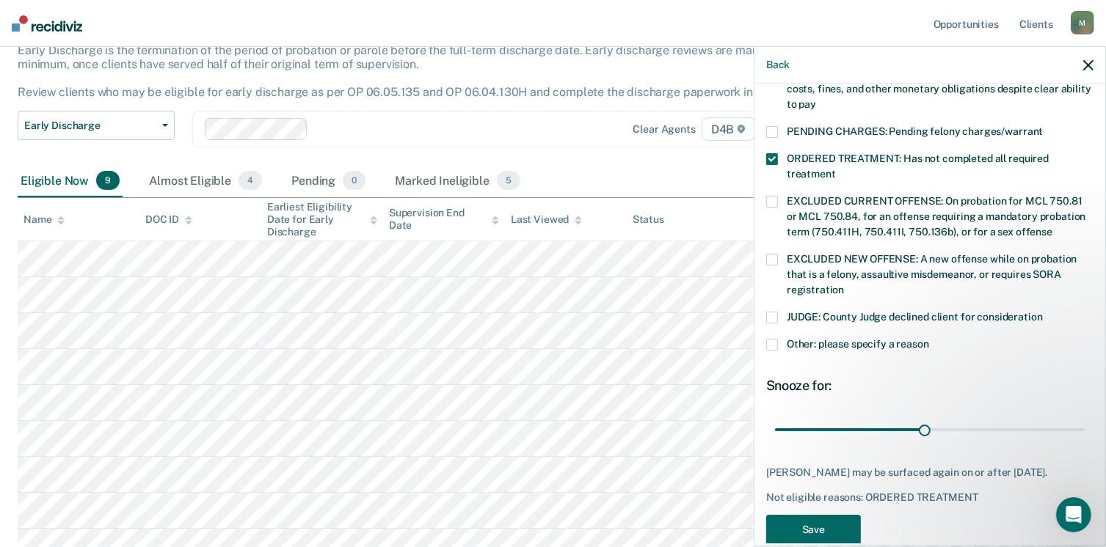
scroll to position [475, 0]
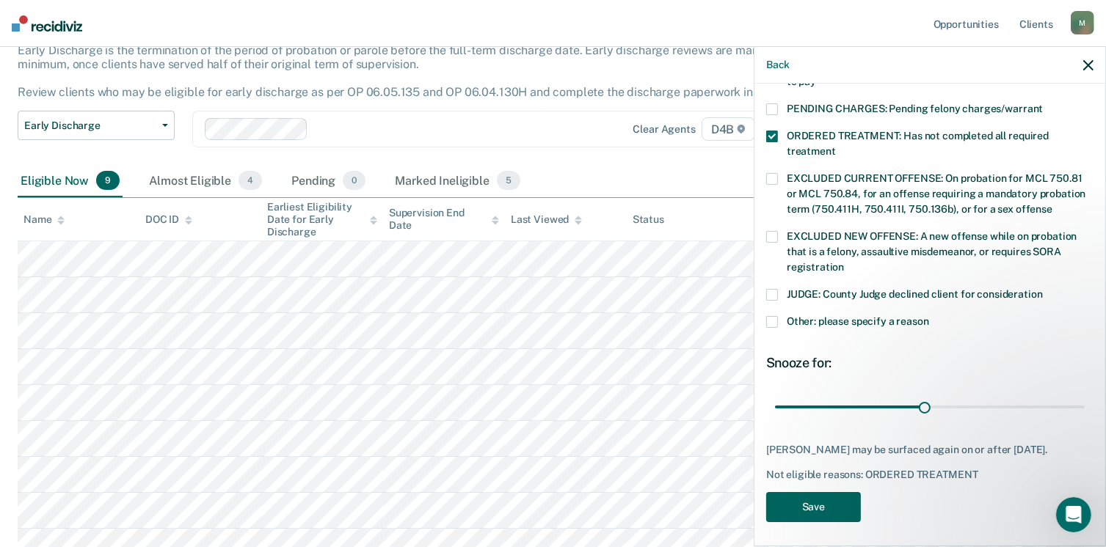
click at [836, 496] on button "Save" at bounding box center [813, 507] width 95 height 30
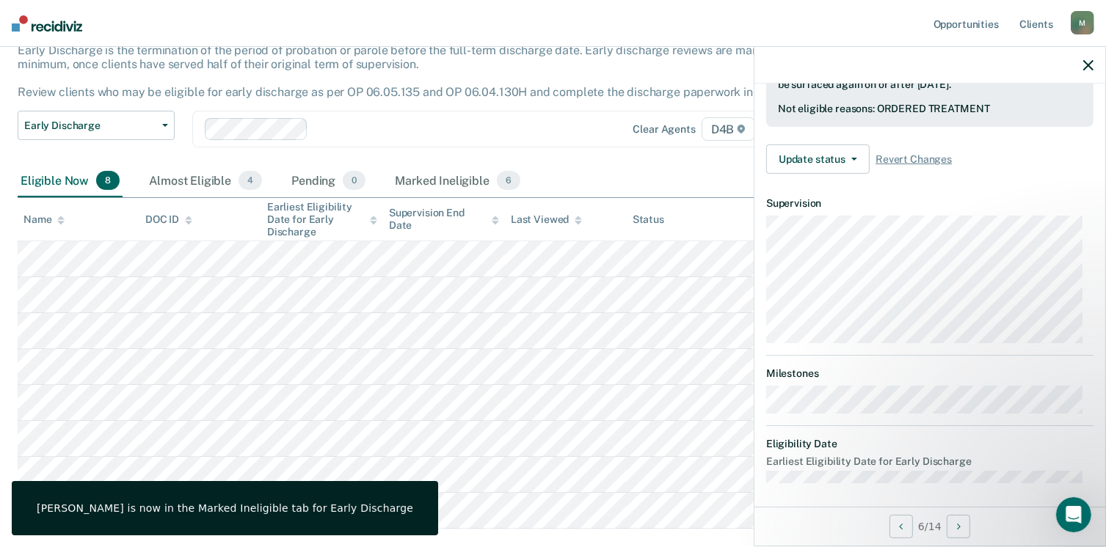
scroll to position [286, 0]
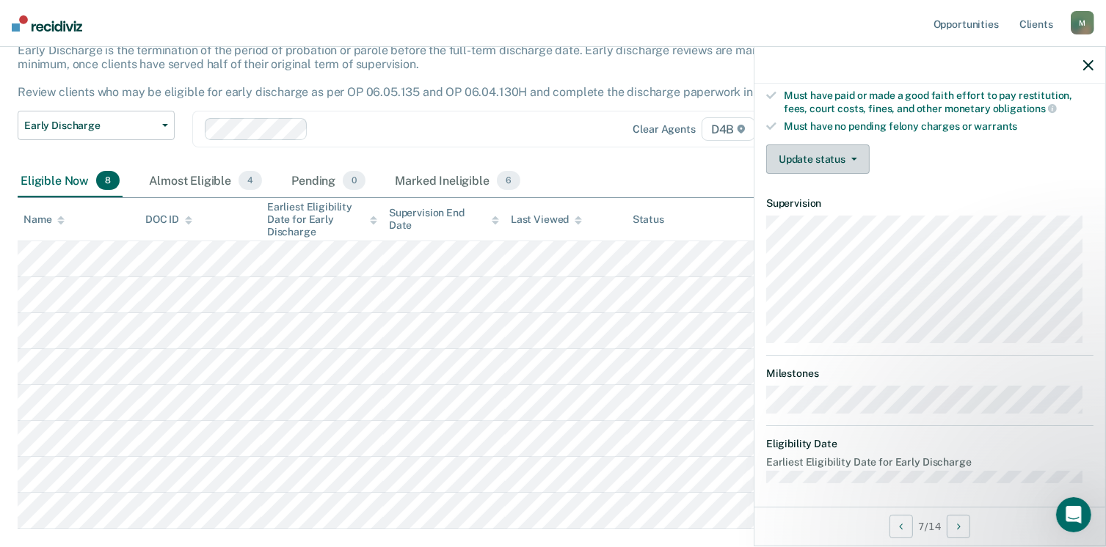
drag, startPoint x: 854, startPoint y: 153, endPoint x: 847, endPoint y: 152, distance: 7.5
click at [847, 158] on span "button" at bounding box center [851, 159] width 12 height 3
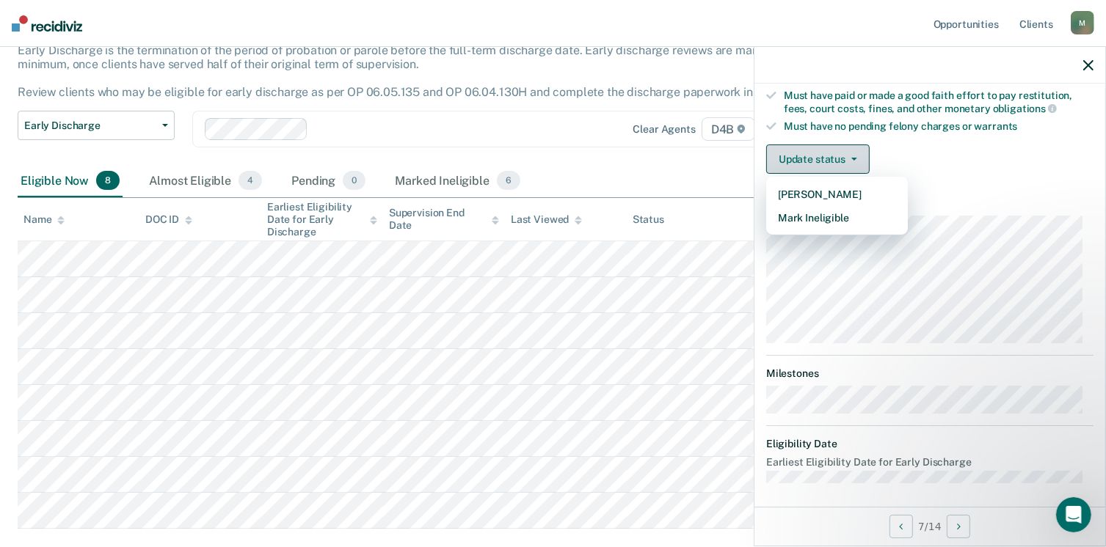
click at [847, 158] on span "button" at bounding box center [851, 159] width 12 height 3
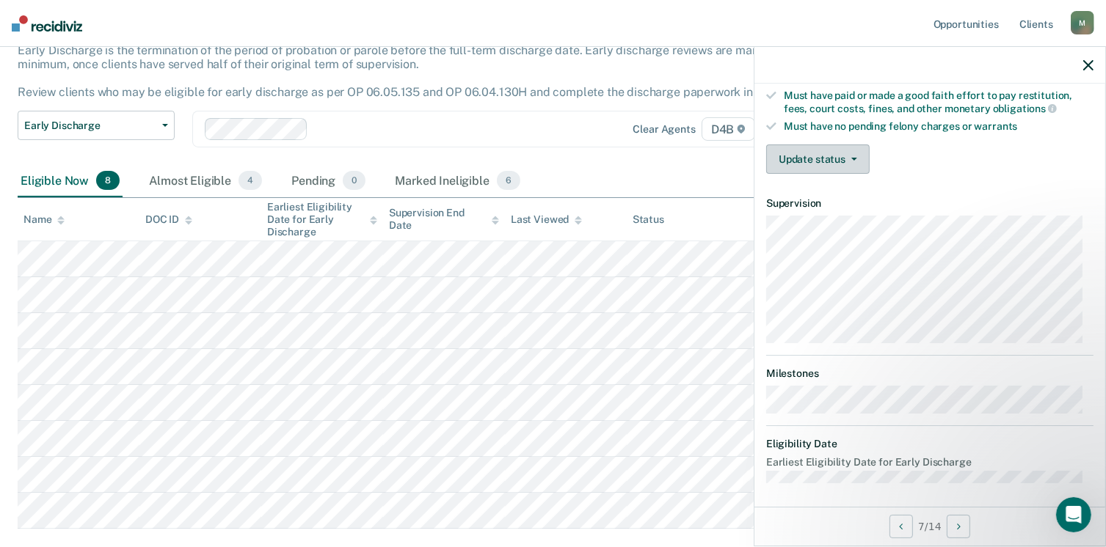
click at [847, 156] on button "Update status" at bounding box center [817, 159] width 103 height 29
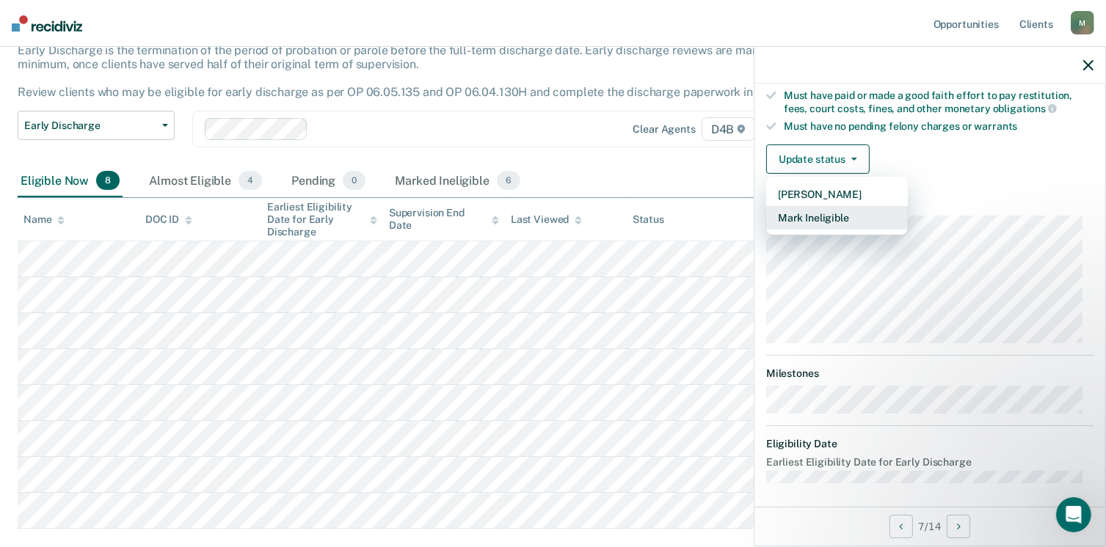
click at [848, 215] on button "Mark Ineligible" at bounding box center [837, 217] width 142 height 23
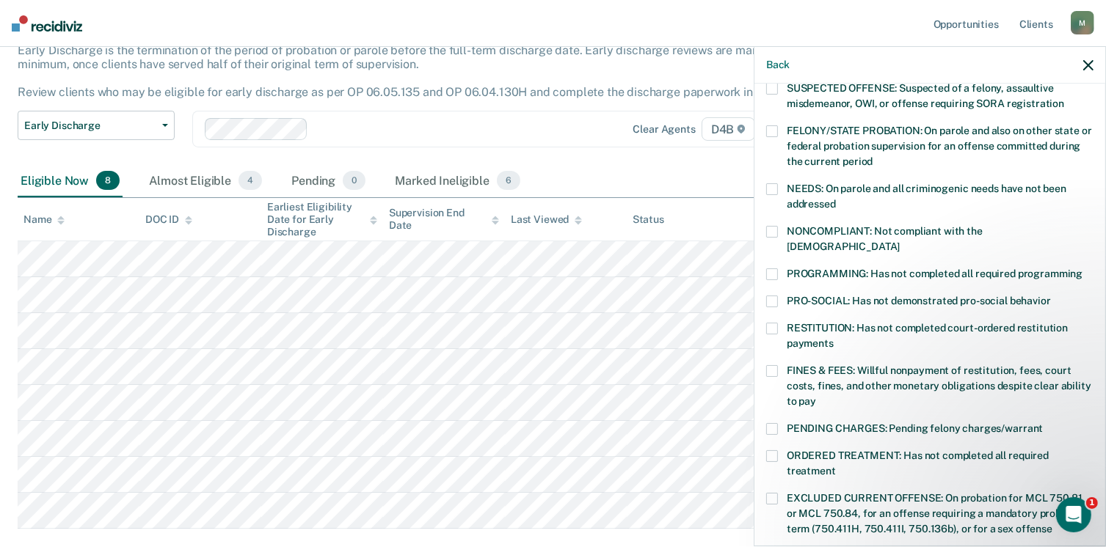
scroll to position [156, 0]
click at [778, 268] on label "PROGRAMMING: Has not completed all required programming" at bounding box center [929, 275] width 327 height 15
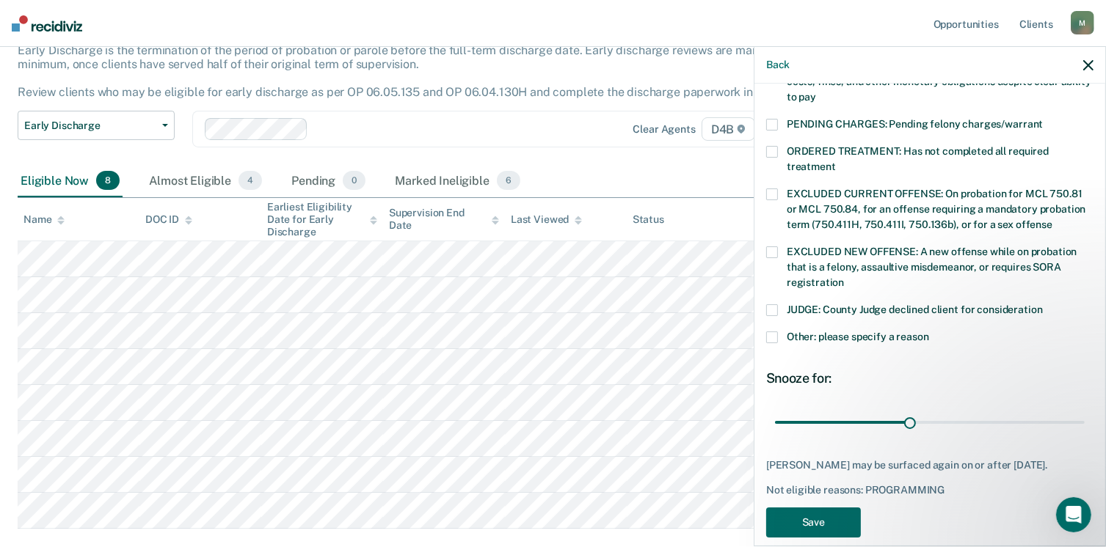
scroll to position [475, 0]
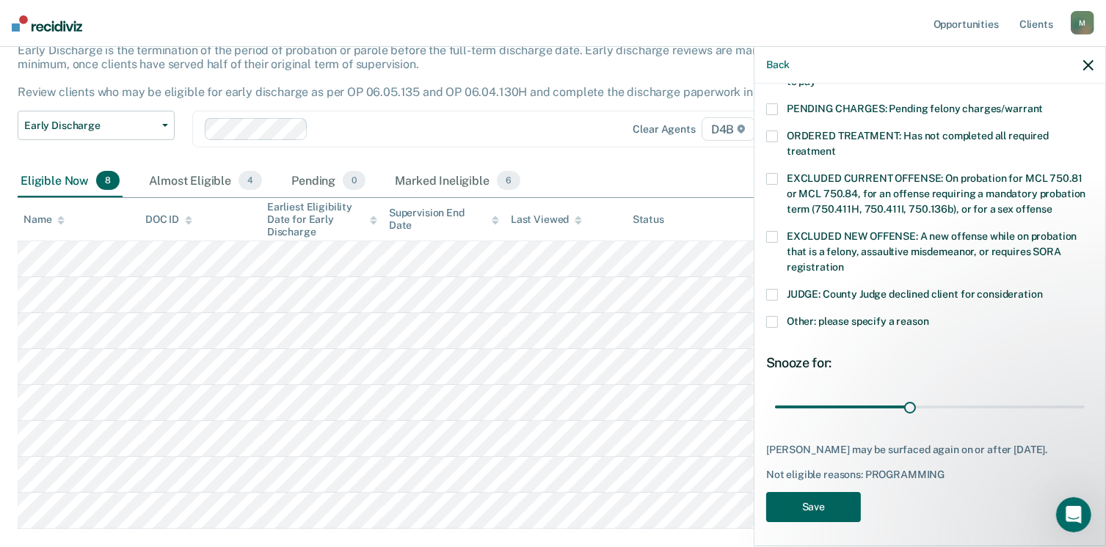
click at [828, 507] on button "Save" at bounding box center [813, 507] width 95 height 30
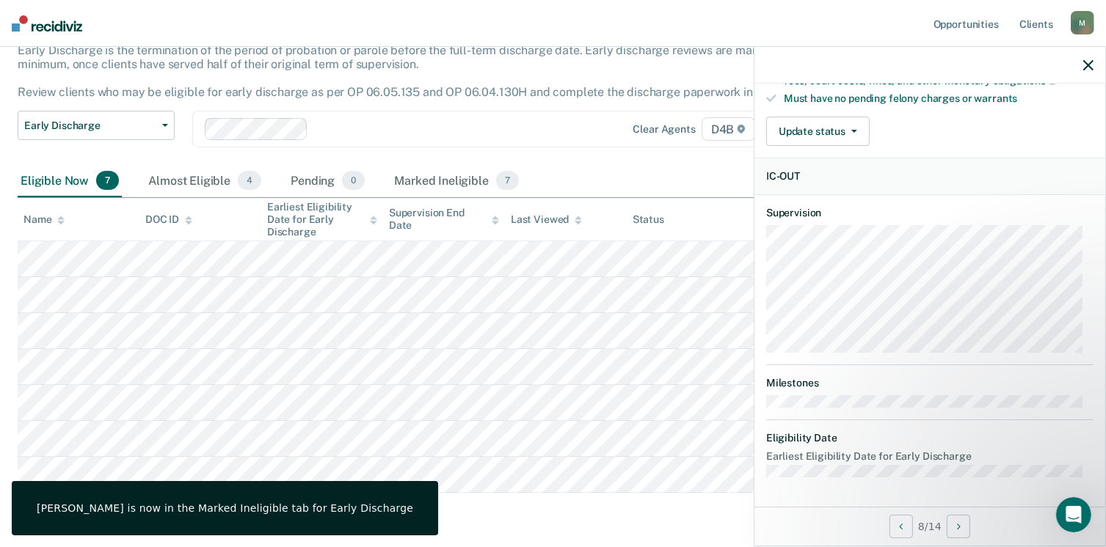
scroll to position [286, 0]
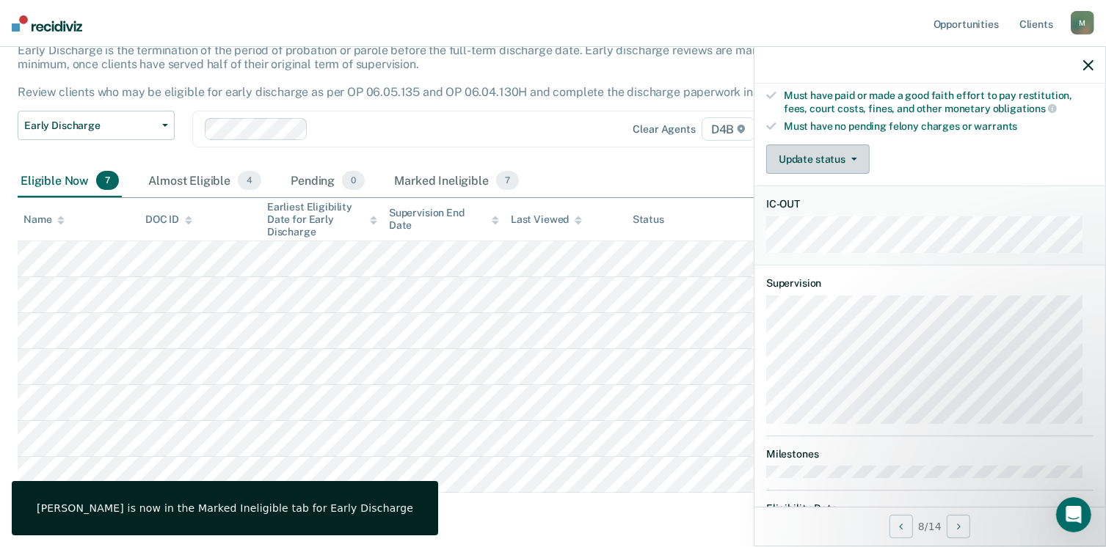
click at [849, 158] on button "Update status" at bounding box center [817, 159] width 103 height 29
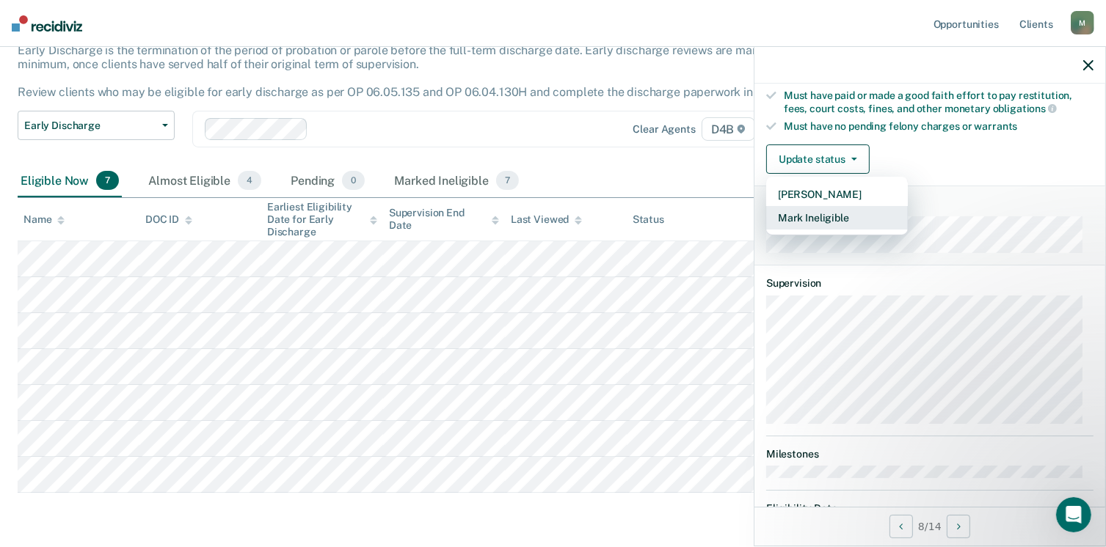
click at [859, 213] on button "Mark Ineligible" at bounding box center [837, 217] width 142 height 23
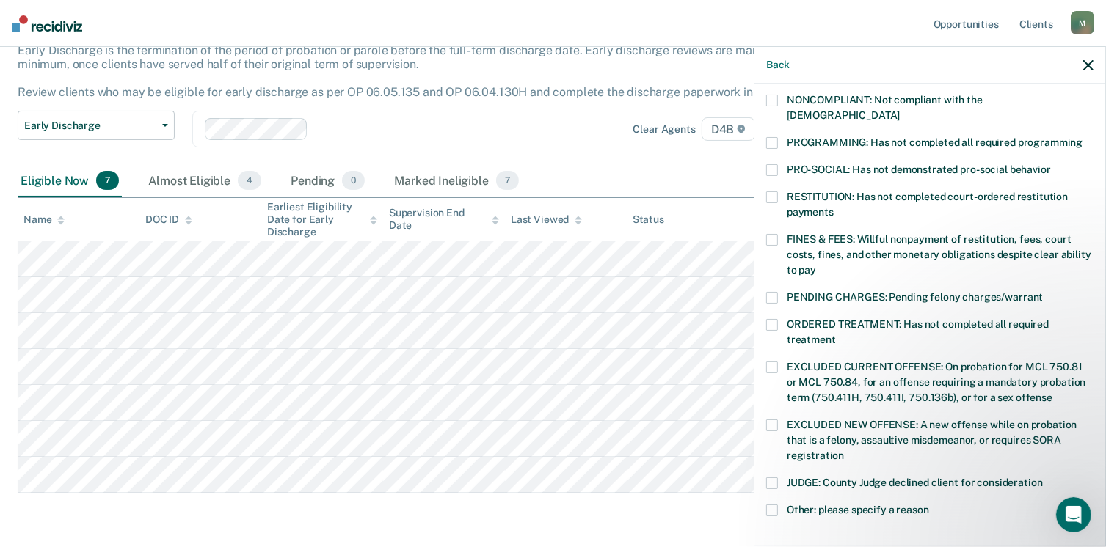
click at [770, 137] on span at bounding box center [772, 143] width 12 height 12
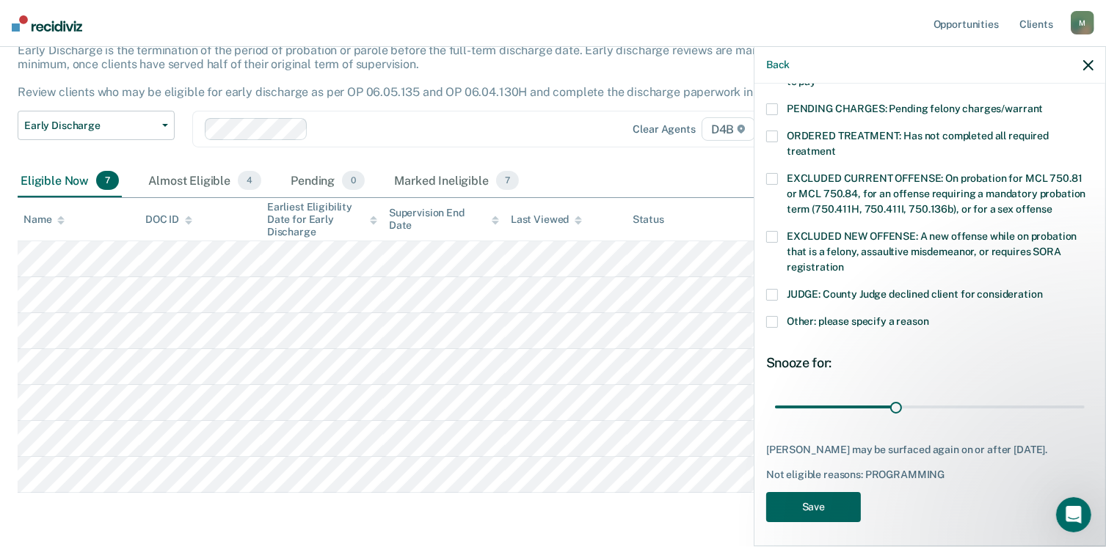
click at [815, 498] on button "Save" at bounding box center [813, 507] width 95 height 30
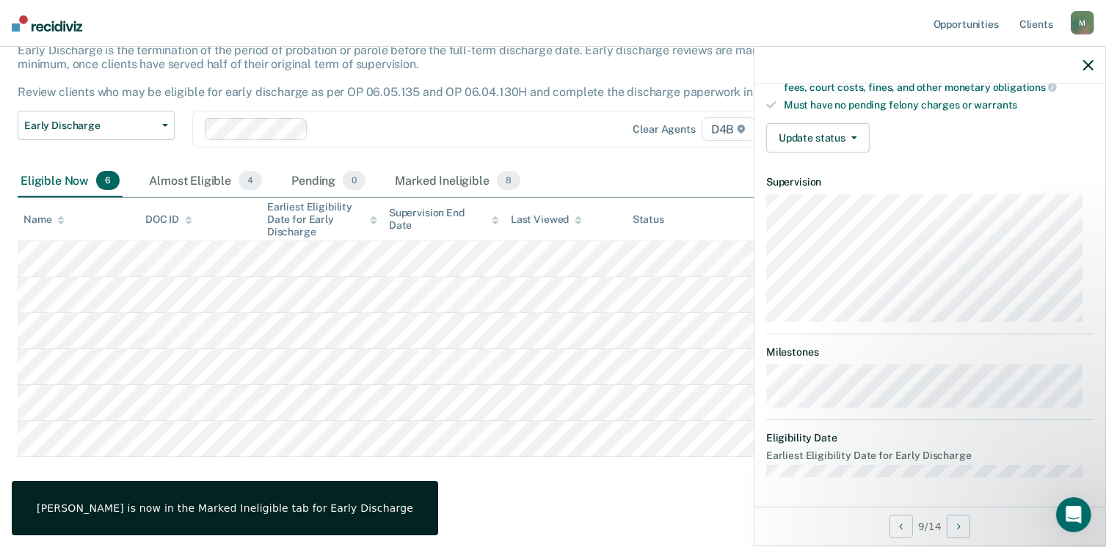
scroll to position [302, 0]
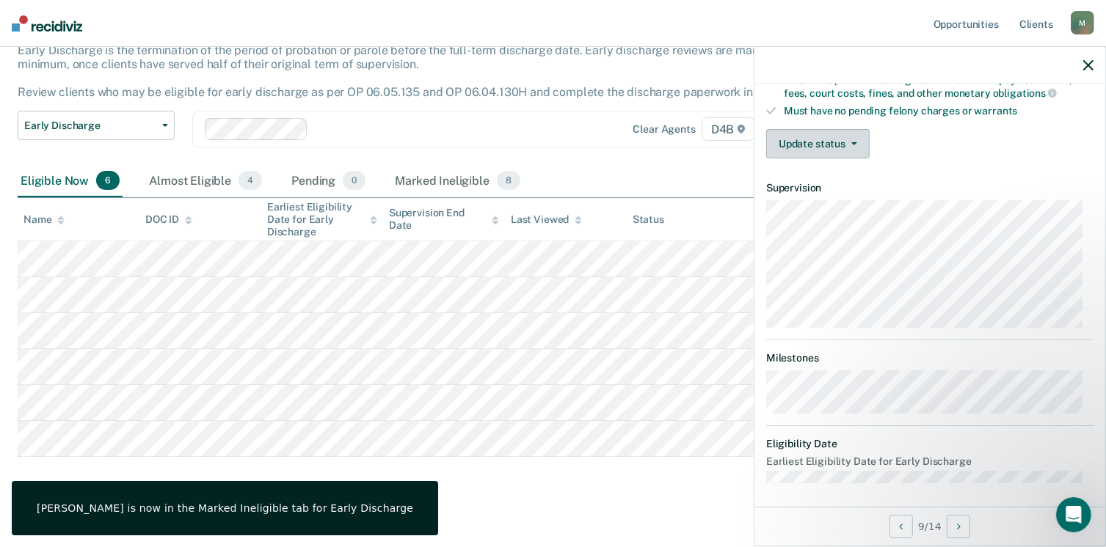
click at [854, 132] on button "Update status" at bounding box center [817, 143] width 103 height 29
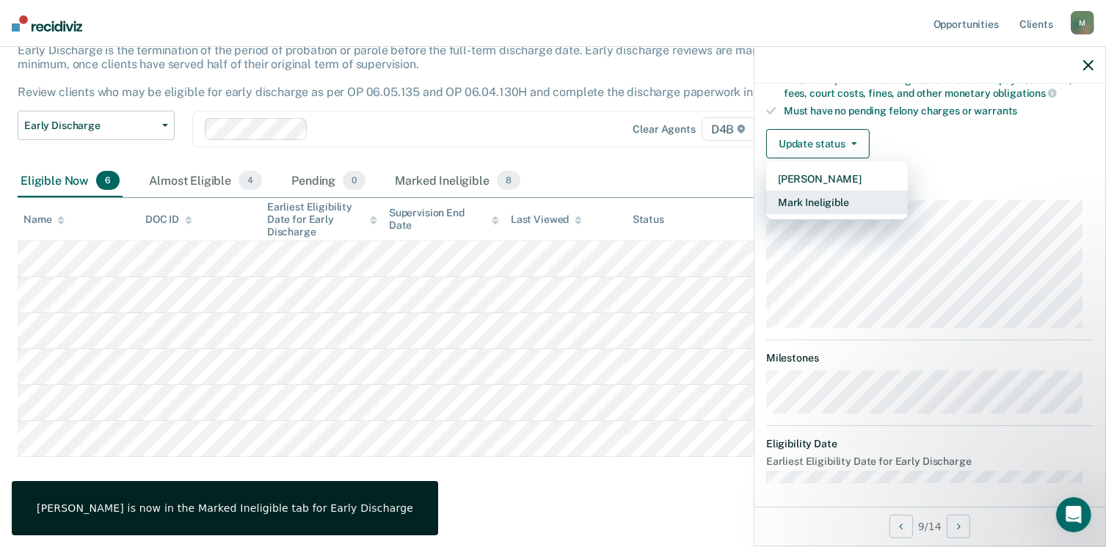
click at [853, 197] on button "Mark Ineligible" at bounding box center [837, 202] width 142 height 23
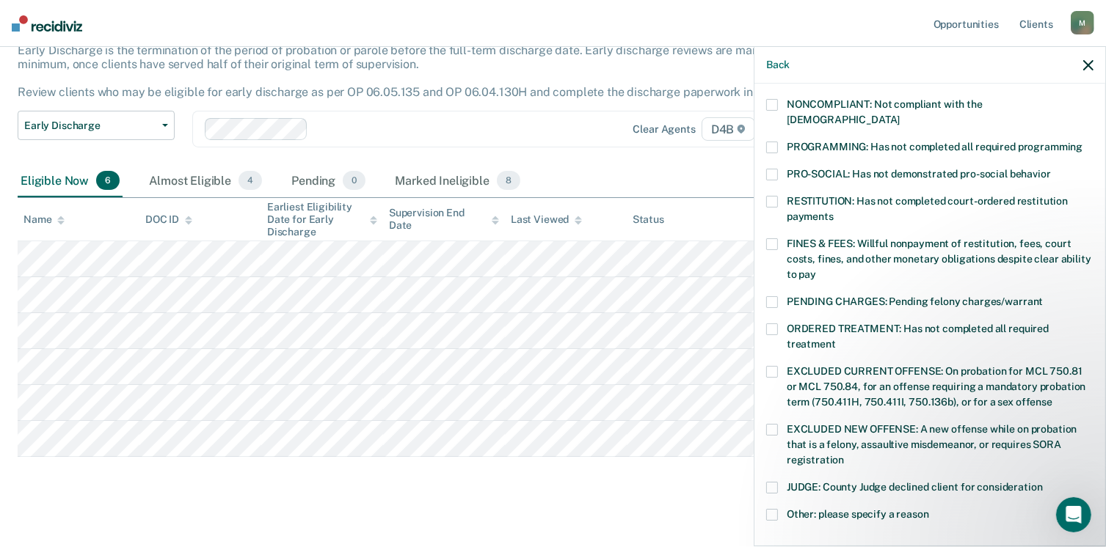
scroll to position [288, 0]
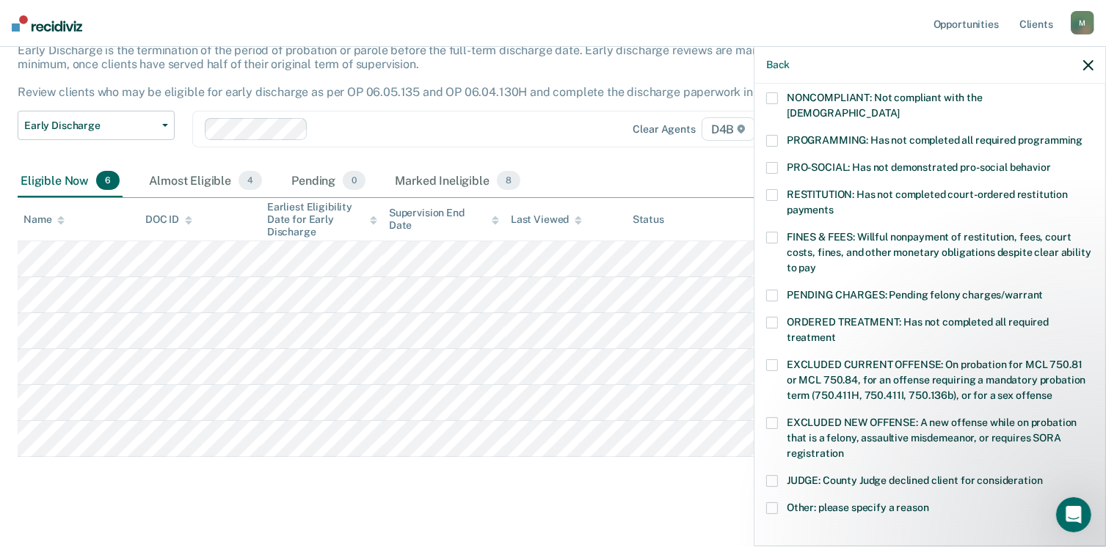
click at [769, 135] on span at bounding box center [772, 141] width 12 height 12
click at [775, 232] on span at bounding box center [772, 238] width 12 height 12
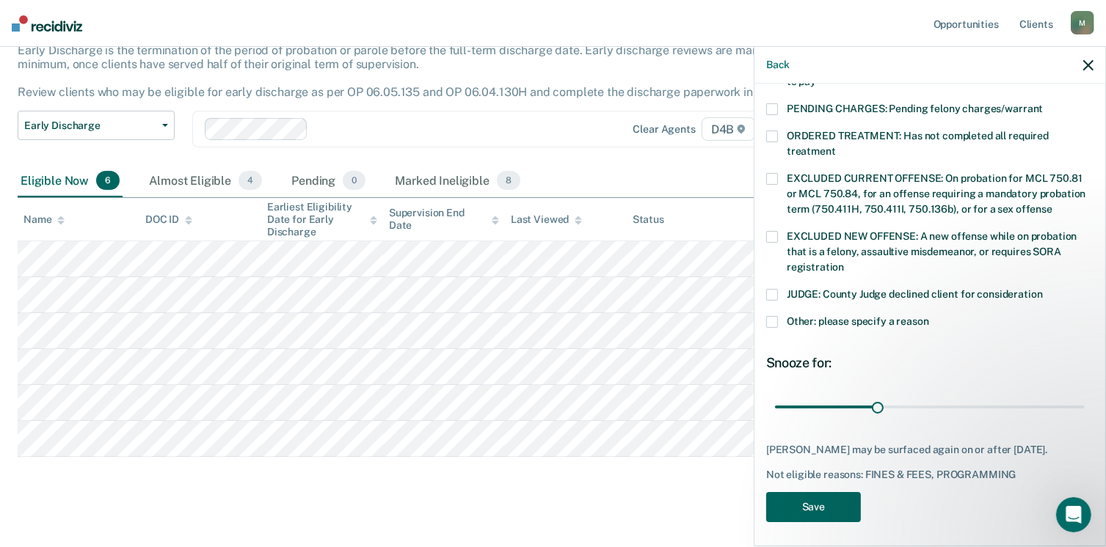
click at [825, 497] on button "Save" at bounding box center [813, 507] width 95 height 30
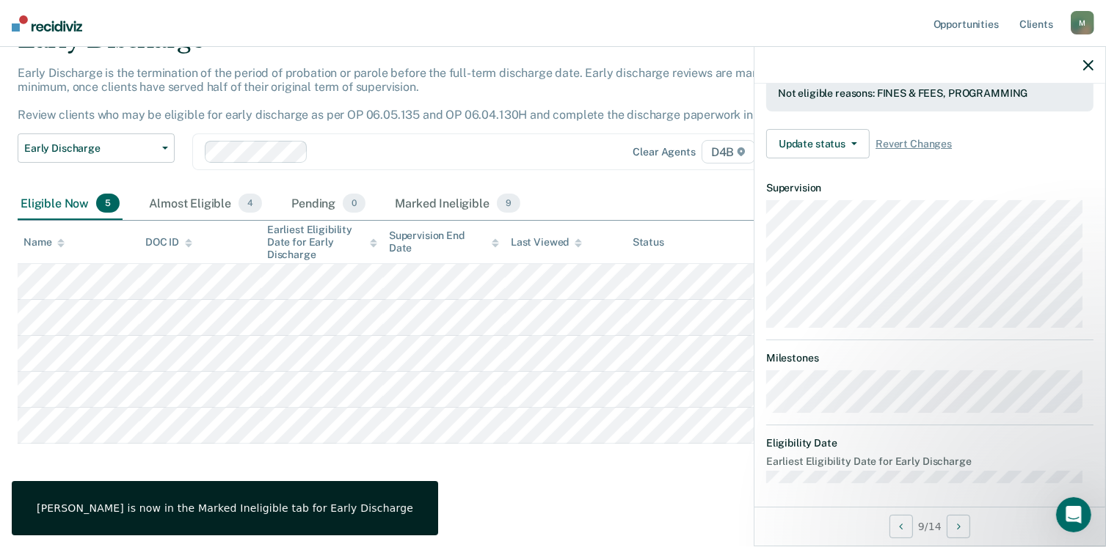
scroll to position [302, 0]
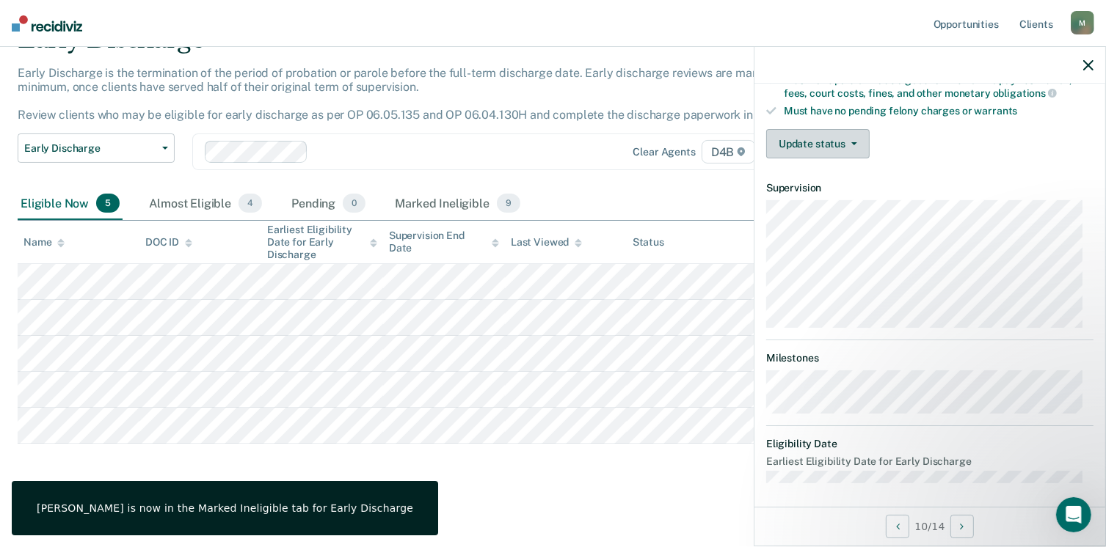
click at [854, 140] on button "Update status" at bounding box center [817, 143] width 103 height 29
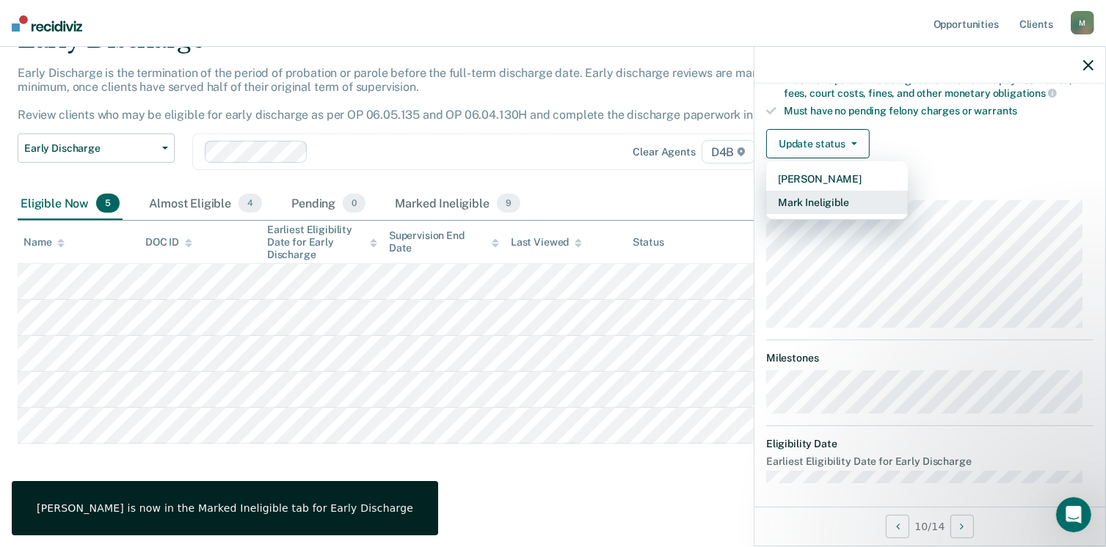
click at [866, 194] on button "Mark Ineligible" at bounding box center [837, 202] width 142 height 23
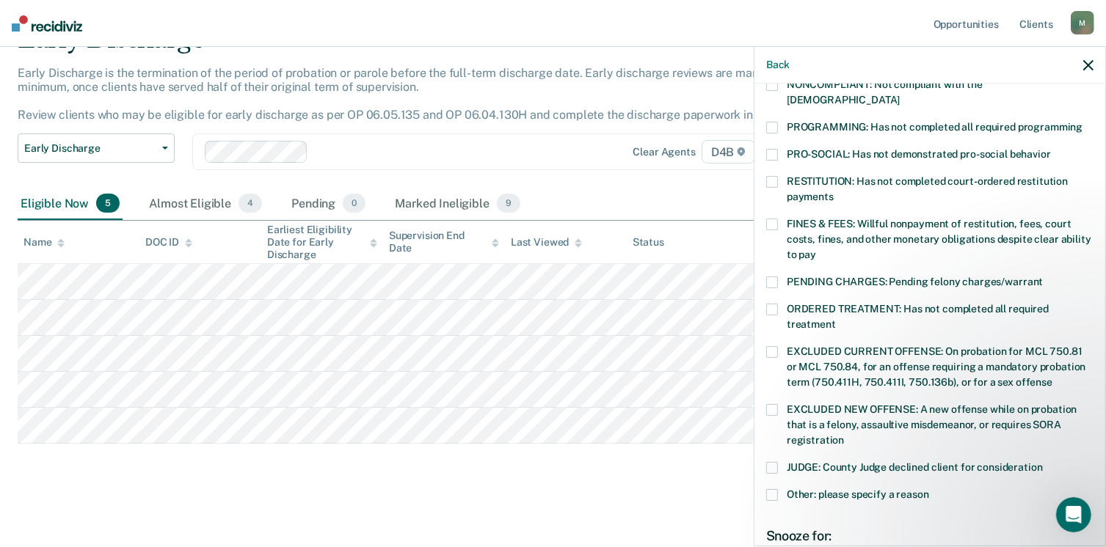
click at [773, 219] on span at bounding box center [772, 225] width 12 height 12
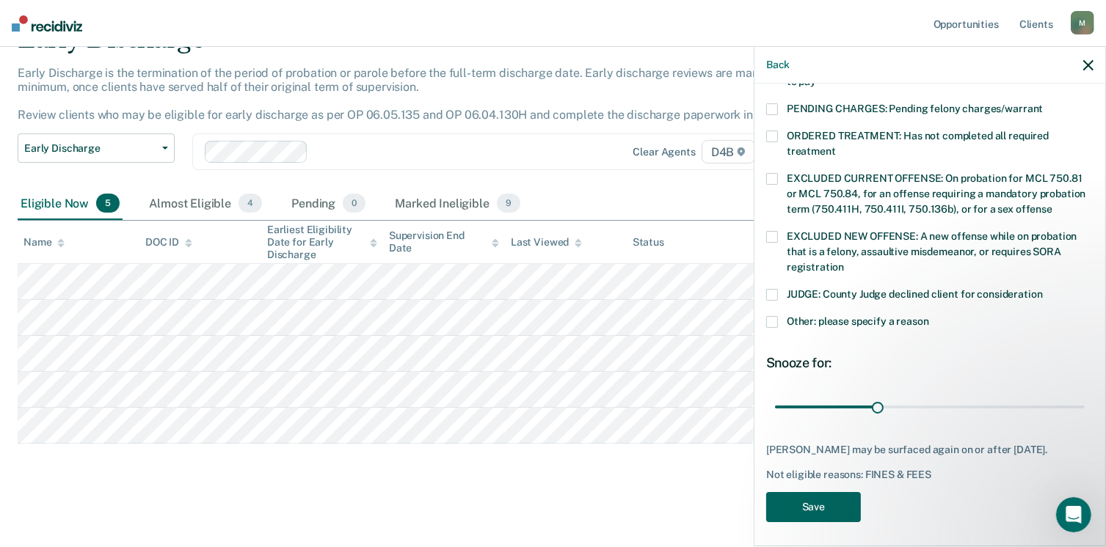
click at [839, 506] on button "Save" at bounding box center [813, 507] width 95 height 30
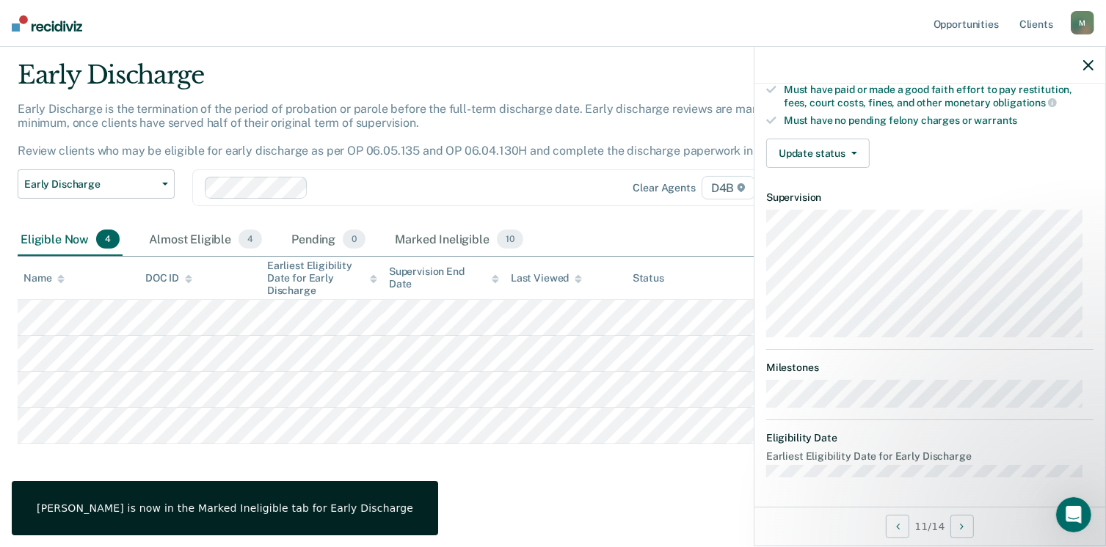
scroll to position [286, 0]
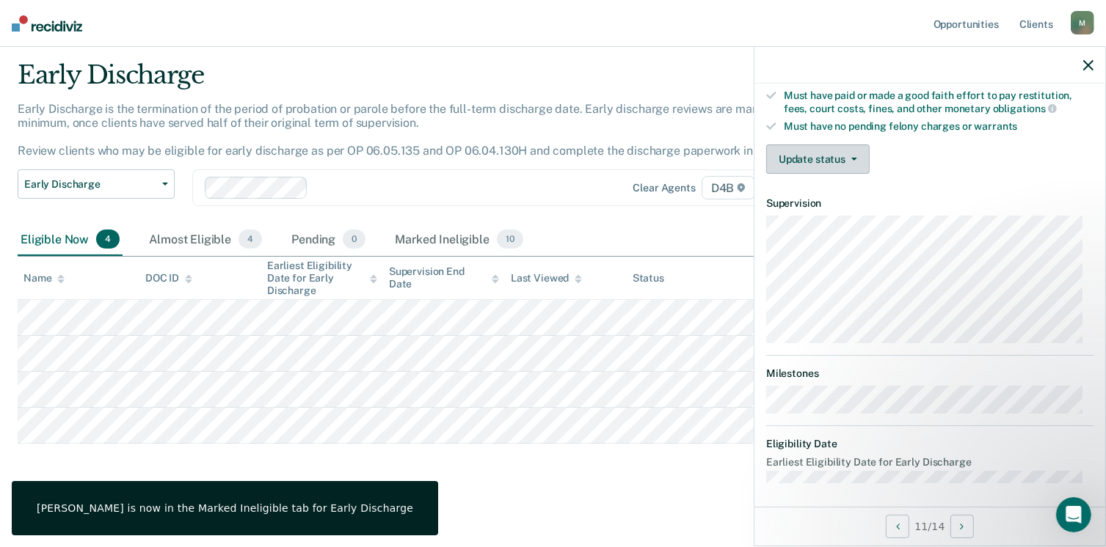
click at [862, 154] on button "Update status" at bounding box center [817, 159] width 103 height 29
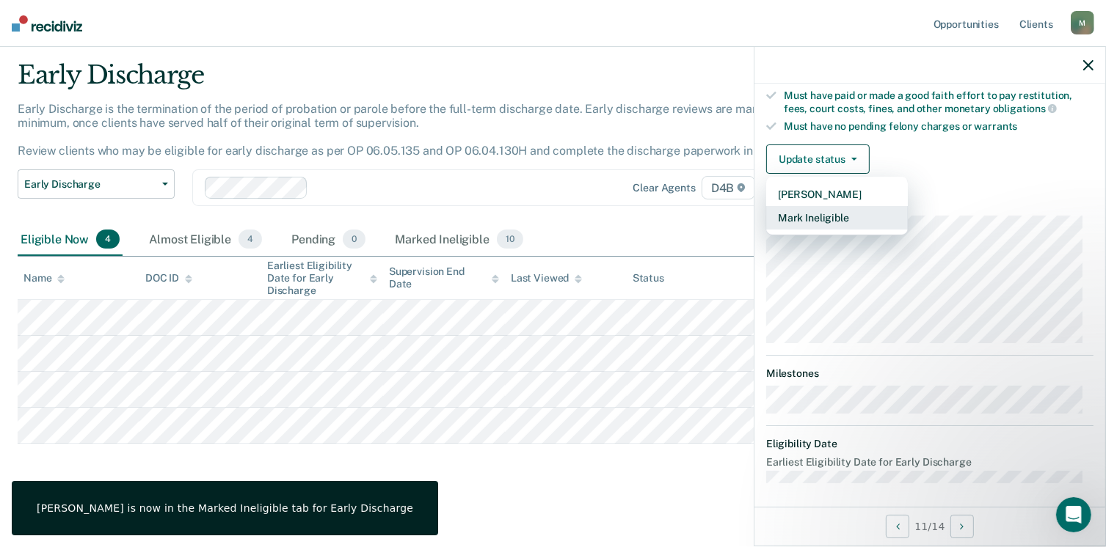
click at [862, 212] on button "Mark Ineligible" at bounding box center [837, 217] width 142 height 23
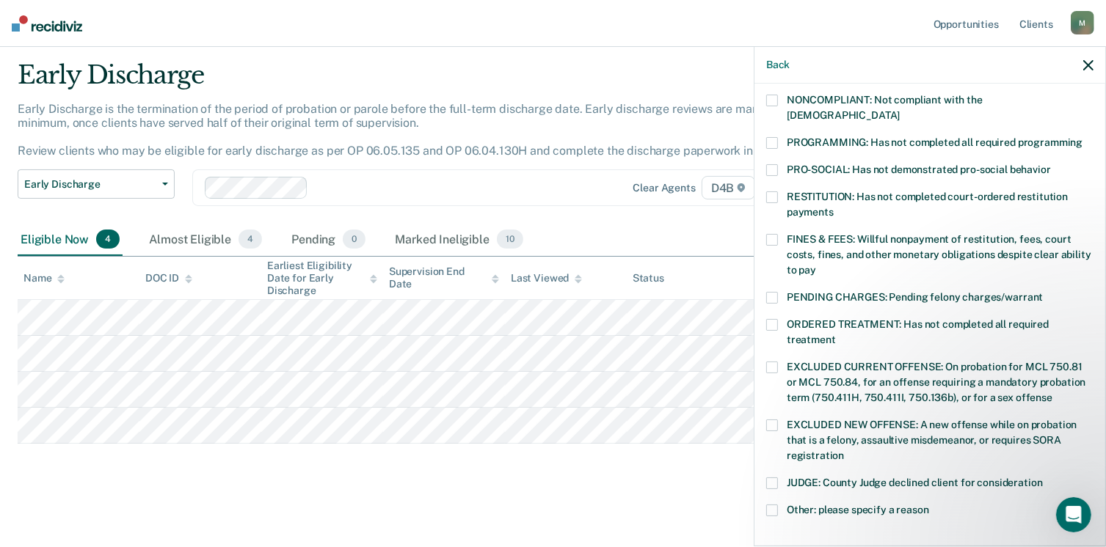
click at [770, 191] on span at bounding box center [772, 197] width 12 height 12
click at [776, 319] on span at bounding box center [772, 325] width 12 height 12
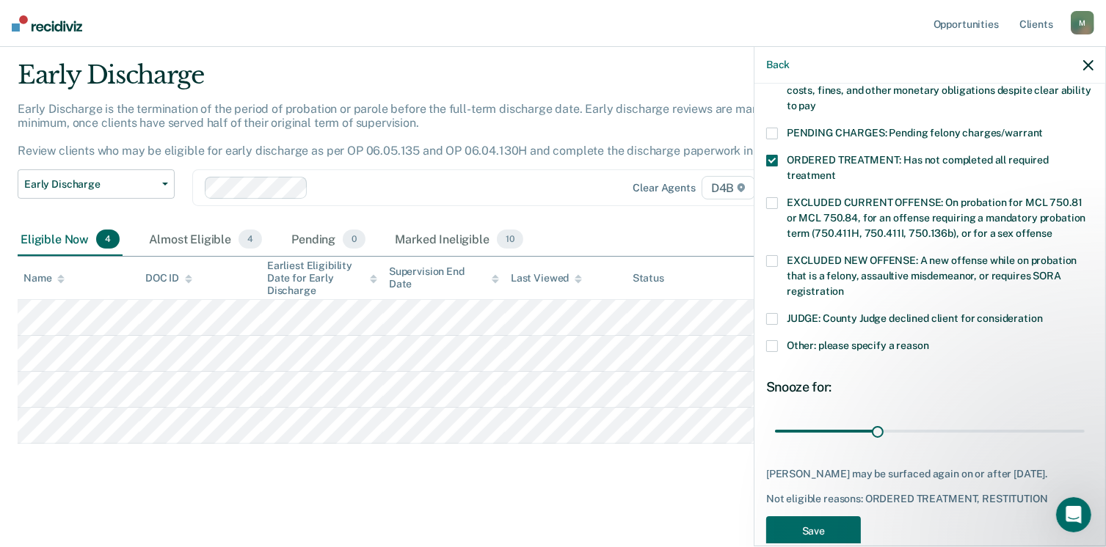
scroll to position [475, 0]
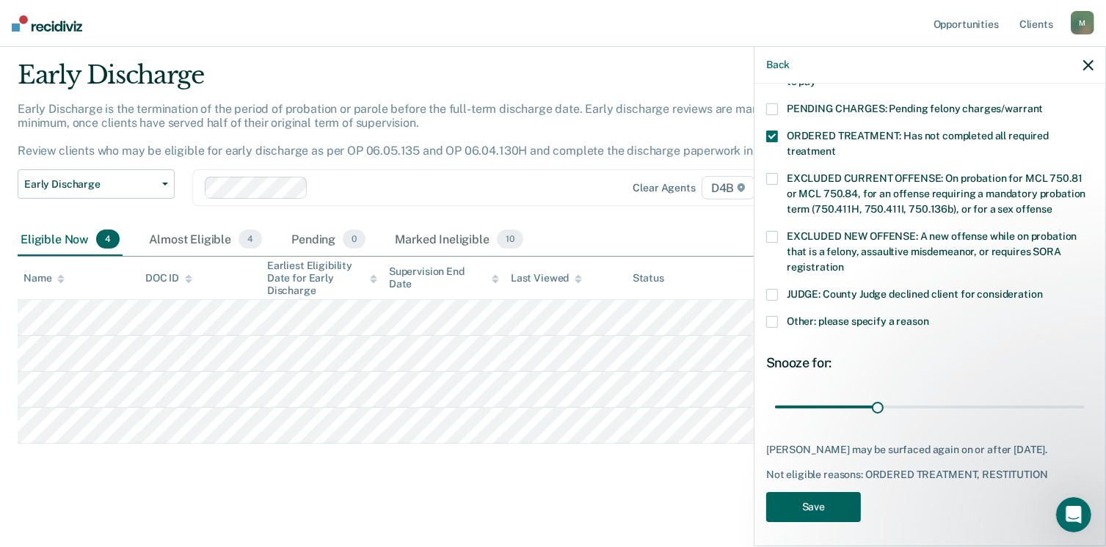
click at [786, 508] on button "Save" at bounding box center [813, 507] width 95 height 30
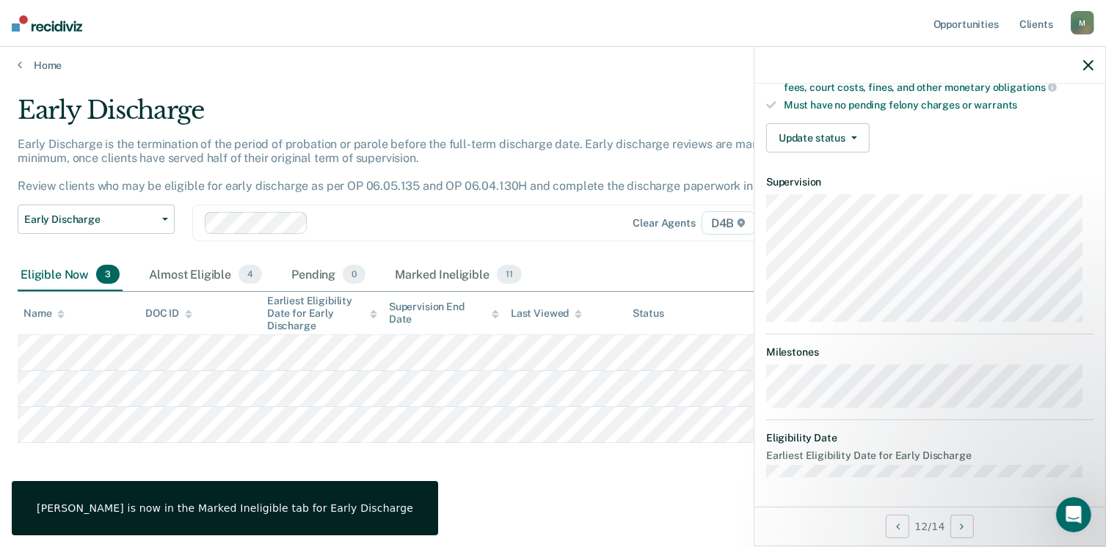
scroll to position [286, 0]
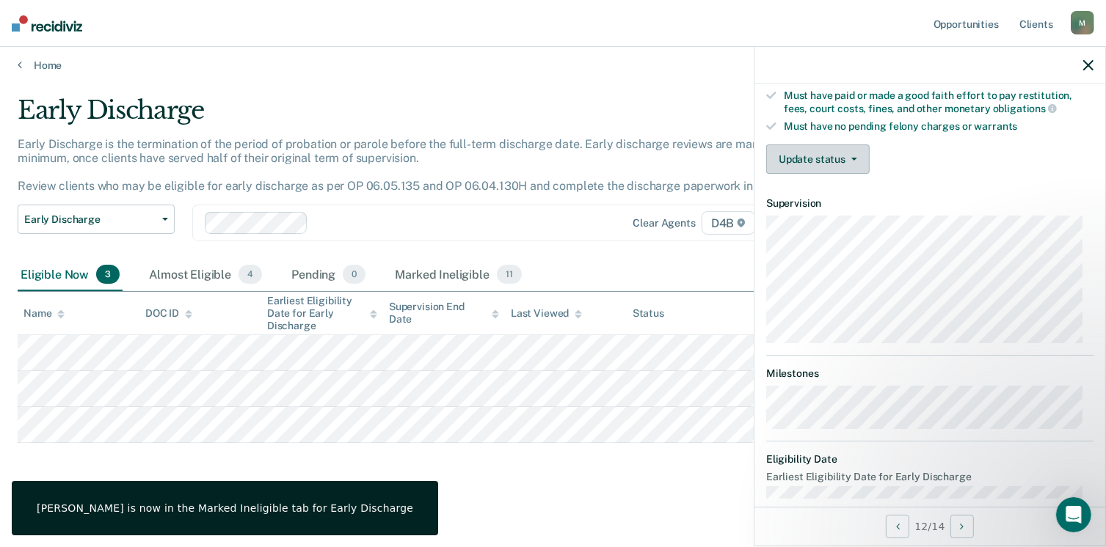
drag, startPoint x: 858, startPoint y: 151, endPoint x: 847, endPoint y: 147, distance: 11.9
click at [847, 147] on button "Update status" at bounding box center [817, 159] width 103 height 29
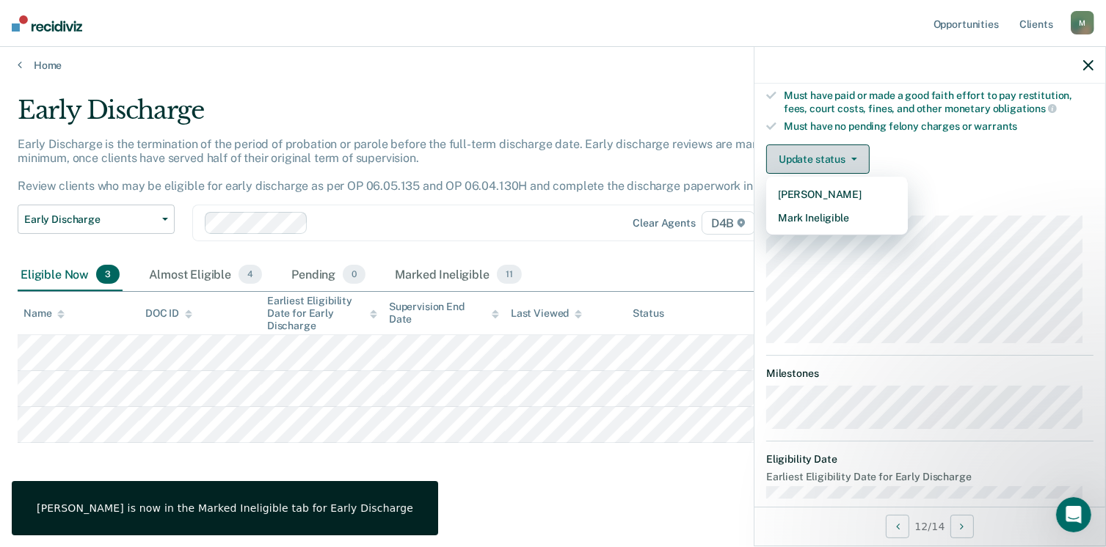
click at [847, 147] on button "Update status" at bounding box center [817, 159] width 103 height 29
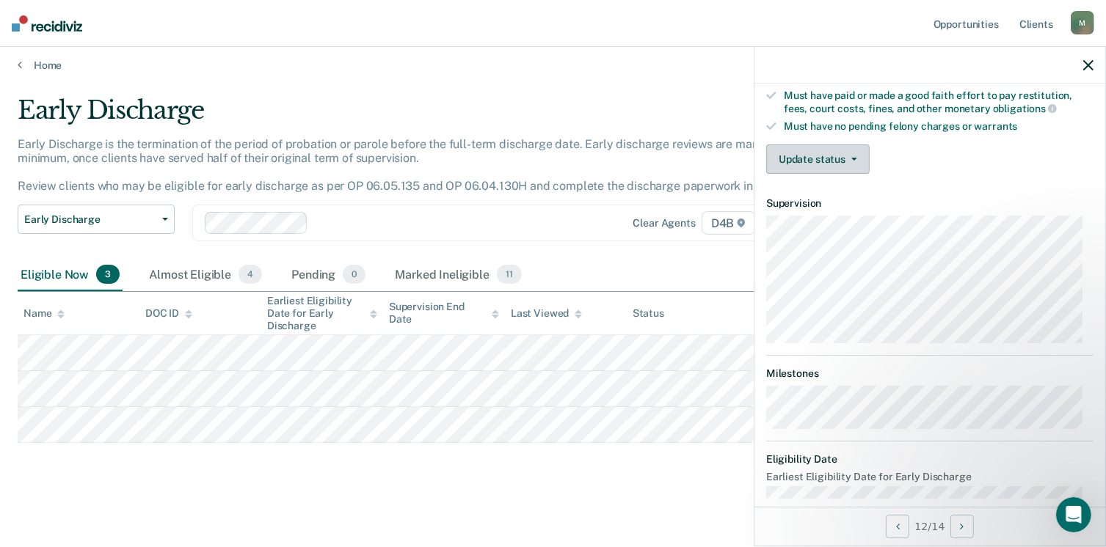
click at [847, 147] on button "Update status" at bounding box center [817, 159] width 103 height 29
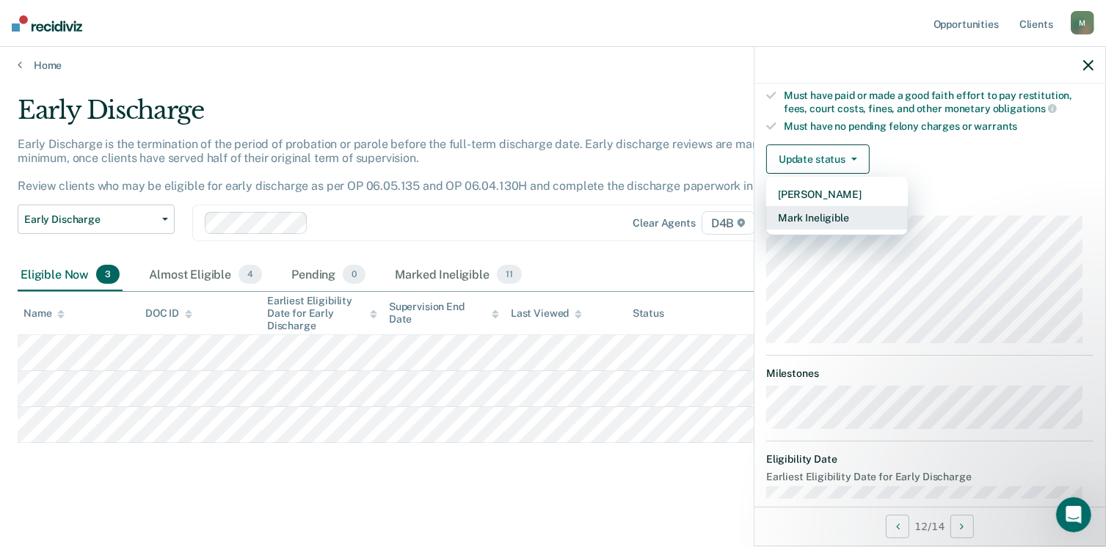
click at [864, 214] on button "Mark Ineligible" at bounding box center [837, 217] width 142 height 23
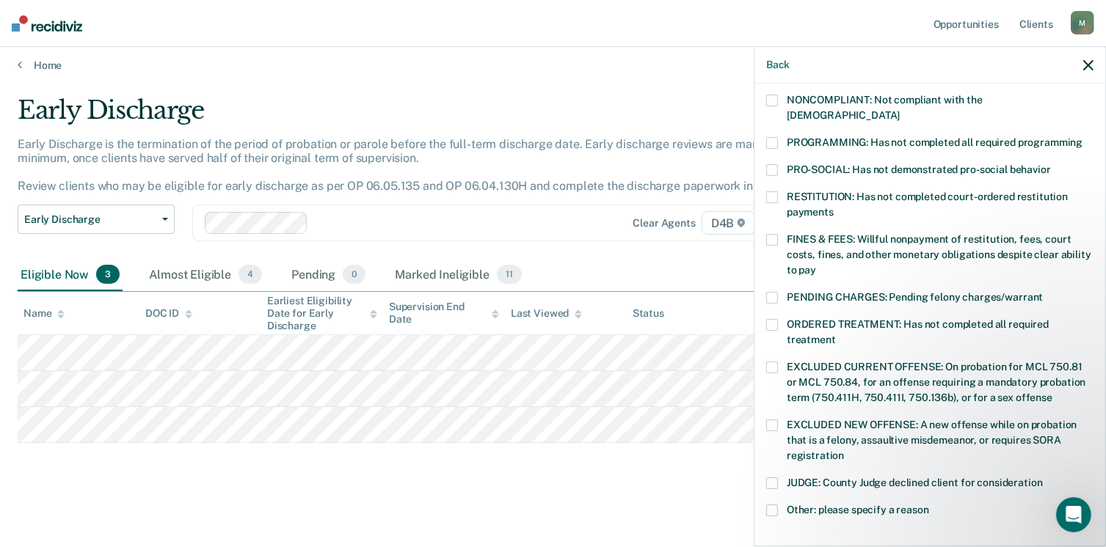
click at [772, 234] on span at bounding box center [772, 240] width 12 height 12
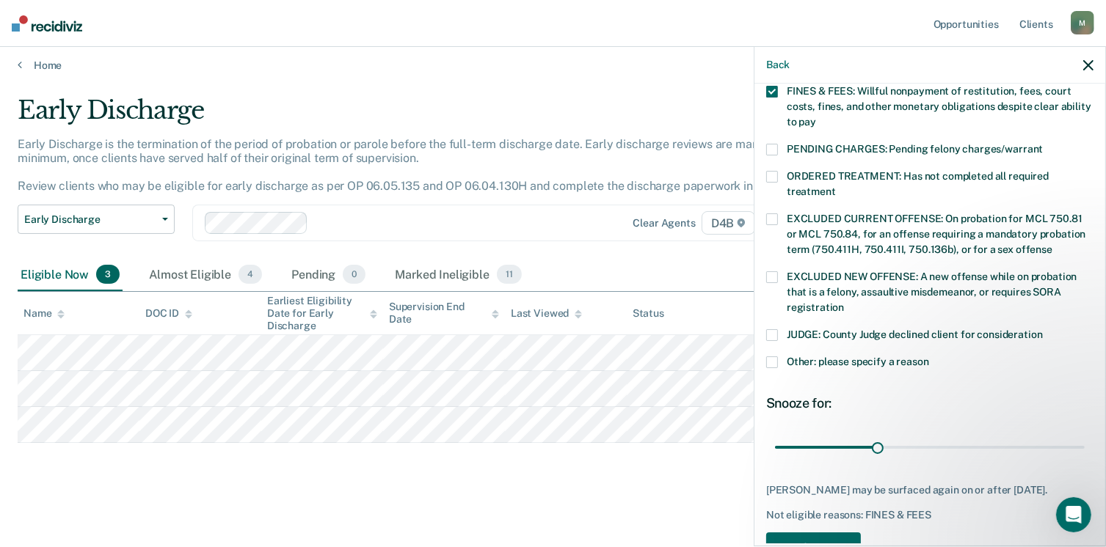
scroll to position [443, 0]
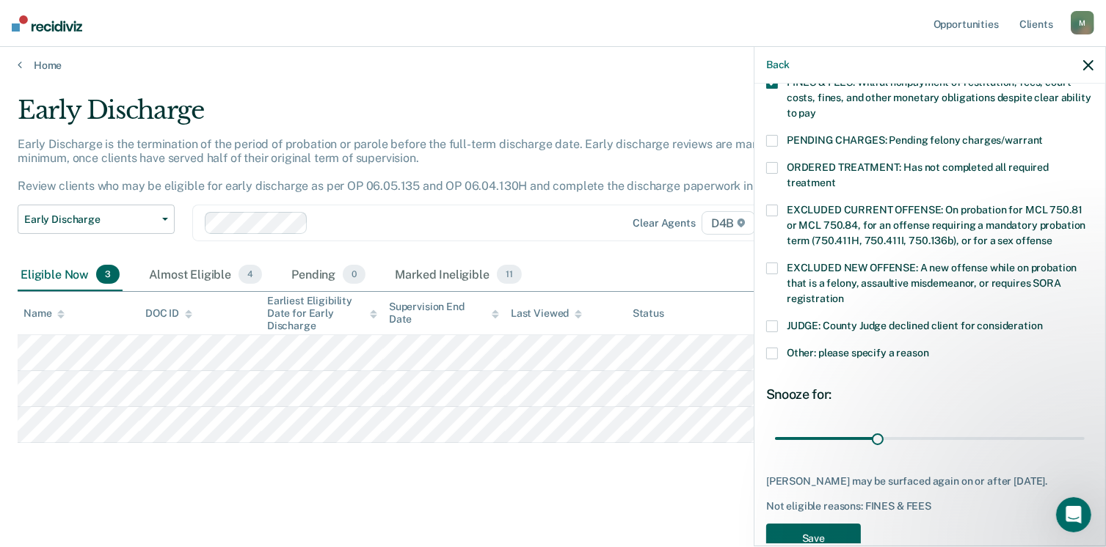
click at [837, 528] on button "Save" at bounding box center [813, 539] width 95 height 30
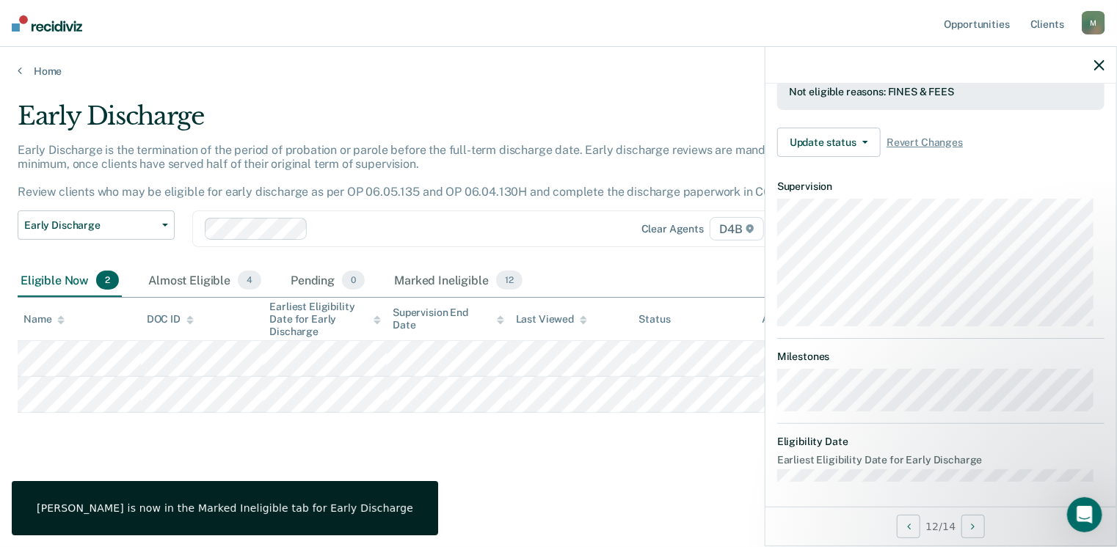
scroll to position [302, 0]
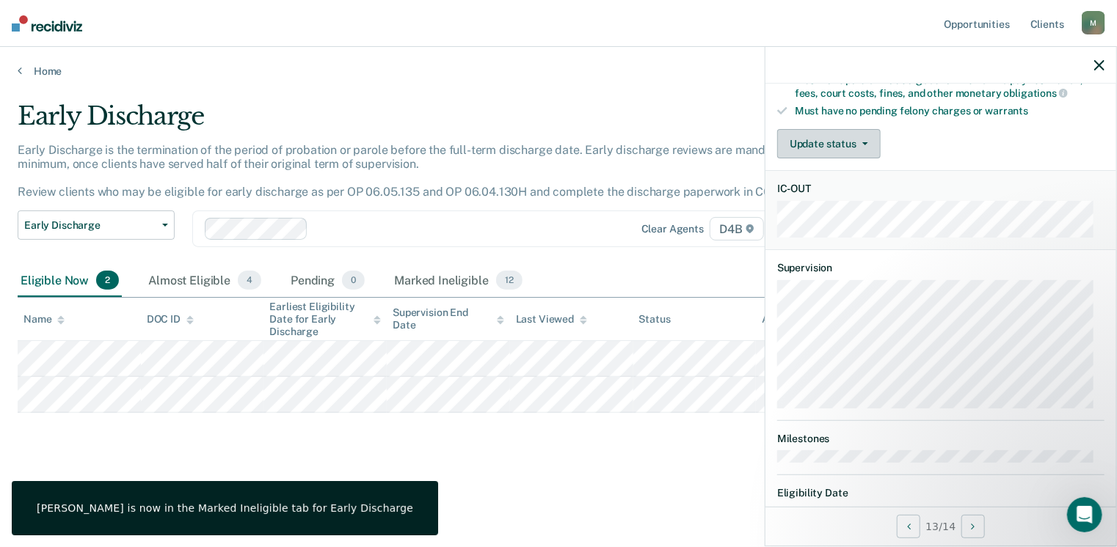
click at [869, 129] on button "Update status" at bounding box center [828, 143] width 103 height 29
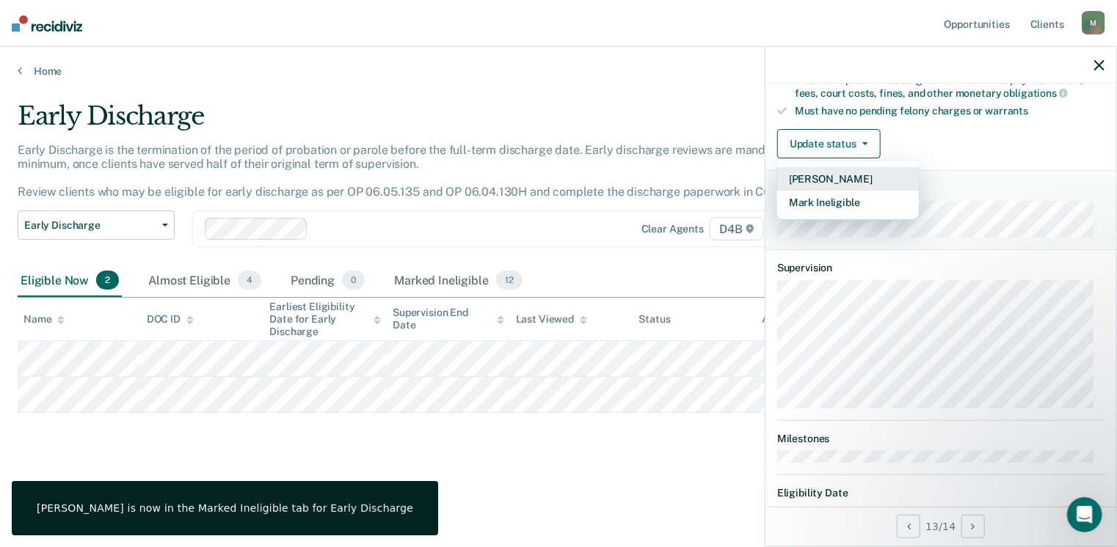
click at [872, 172] on button "[PERSON_NAME]" at bounding box center [848, 178] width 142 height 23
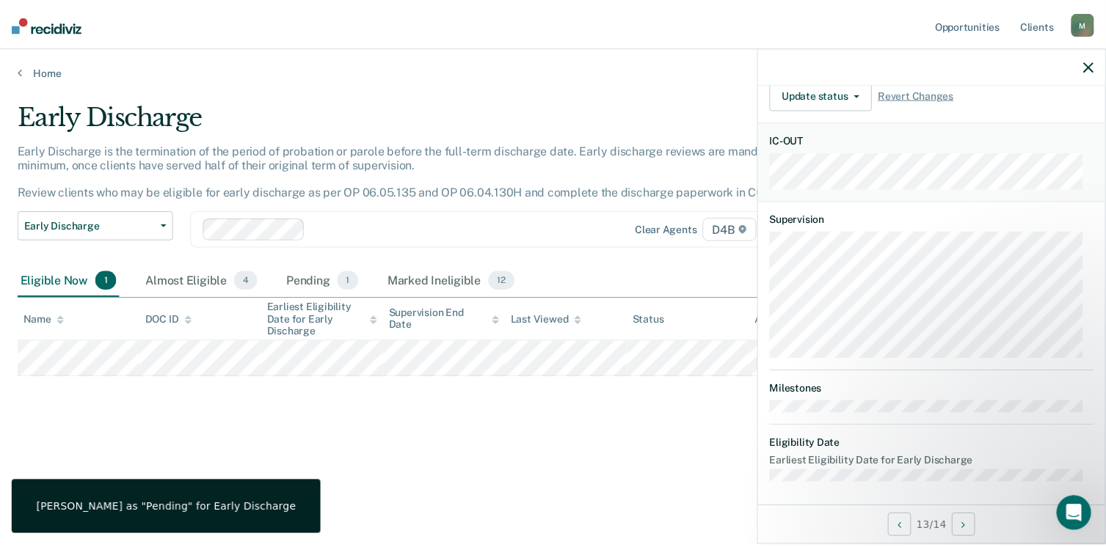
scroll to position [286, 0]
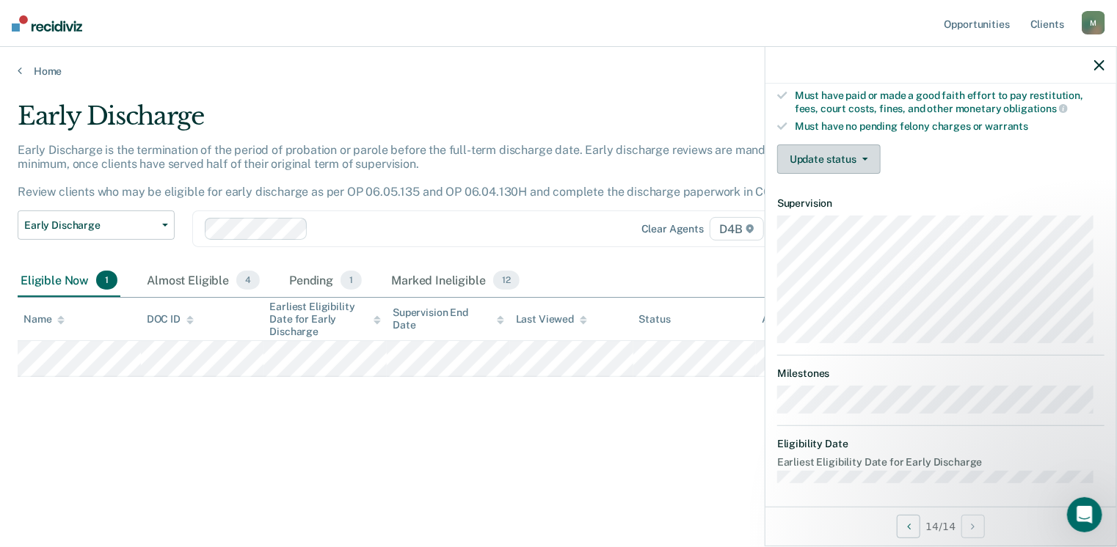
click at [862, 147] on button "Update status" at bounding box center [828, 159] width 103 height 29
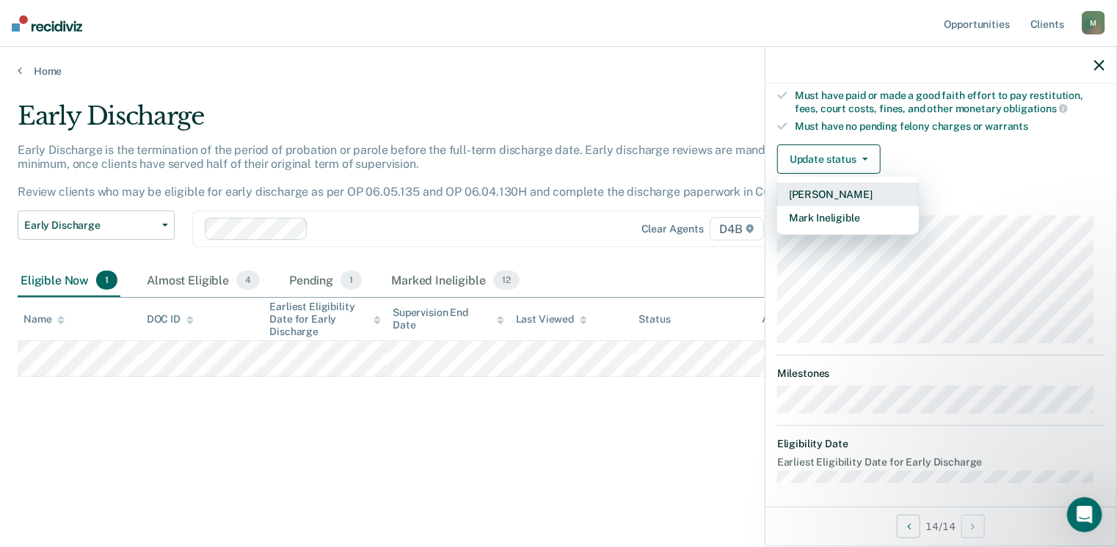
click at [863, 183] on button "[PERSON_NAME]" at bounding box center [848, 194] width 142 height 23
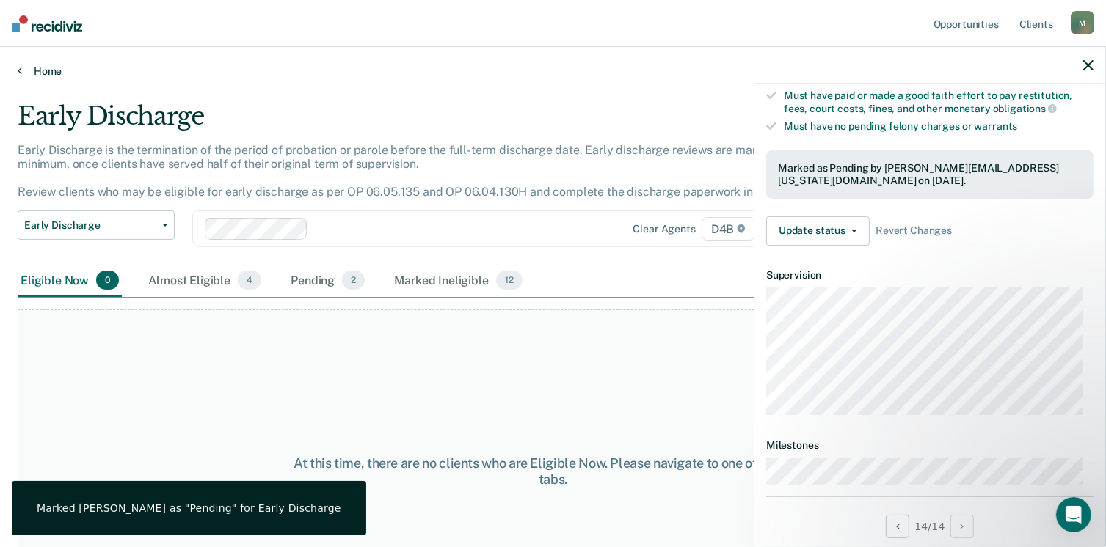
click at [41, 65] on link "Home" at bounding box center [553, 71] width 1070 height 13
